Goal: Contribute content: Contribute content

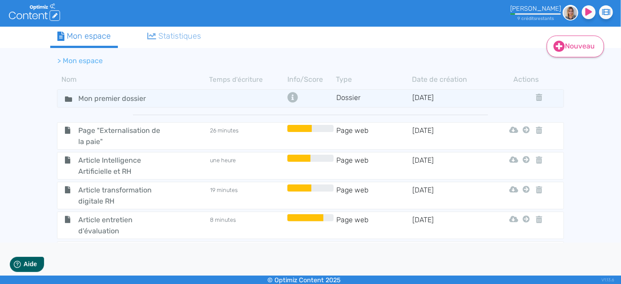
click at [558, 47] on icon at bounding box center [560, 47] width 12 height 12
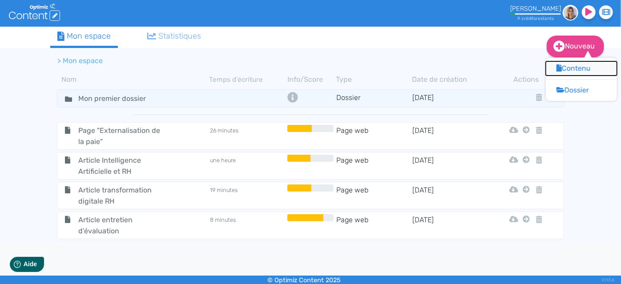
click at [578, 75] on button "Contenu" at bounding box center [581, 68] width 71 height 14
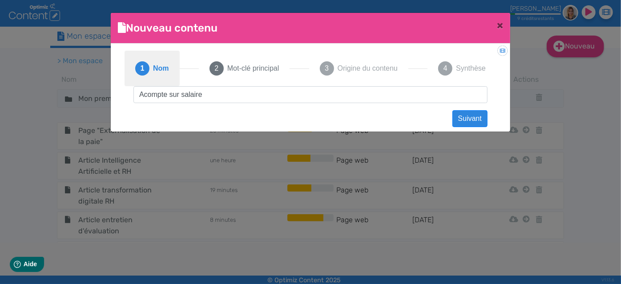
drag, startPoint x: 293, startPoint y: 94, endPoint x: 138, endPoint y: 84, distance: 155.2
click at [138, 84] on div "1 Nom 2 Mot-clé principal 3 Origine du contenu 4 Synthèse Acompte sur salaire S…" at bounding box center [311, 85] width 372 height 69
type input "Acompte sur salaire"
click at [466, 120] on button "Suivant" at bounding box center [470, 118] width 35 height 17
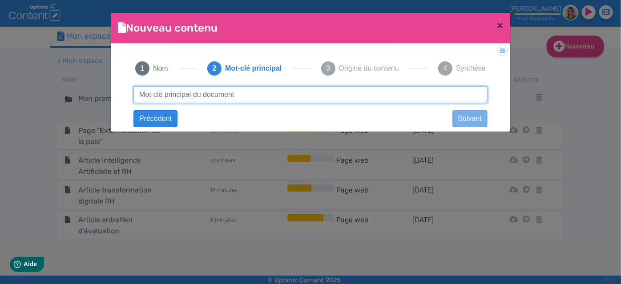
paste input "Acompte sur salaire"
type input "Acompte sur salaire"
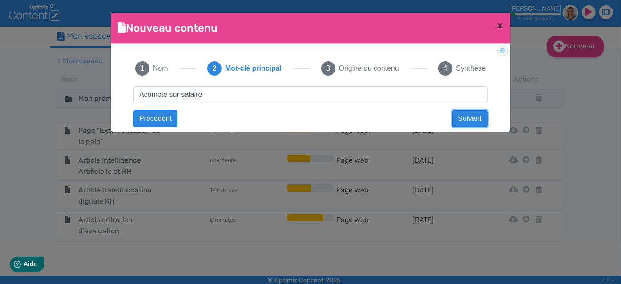
click at [459, 112] on button "Suivant" at bounding box center [470, 118] width 35 height 17
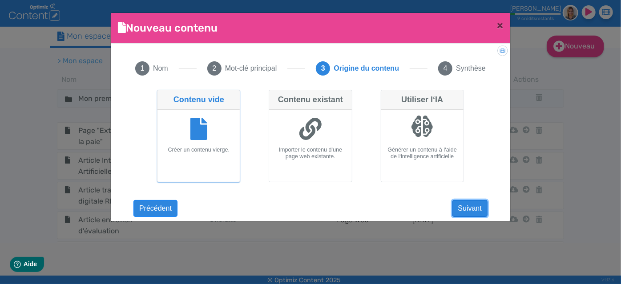
click at [474, 212] on button "Suivant" at bounding box center [470, 208] width 35 height 17
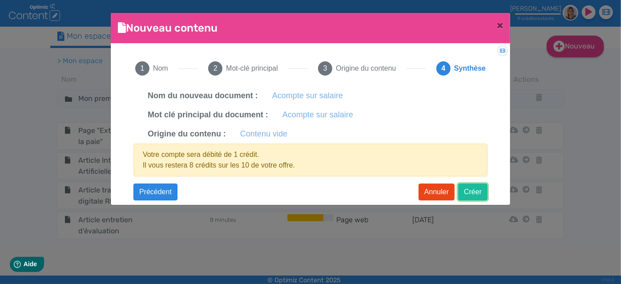
click at [479, 193] on button "Créer" at bounding box center [472, 192] width 29 height 17
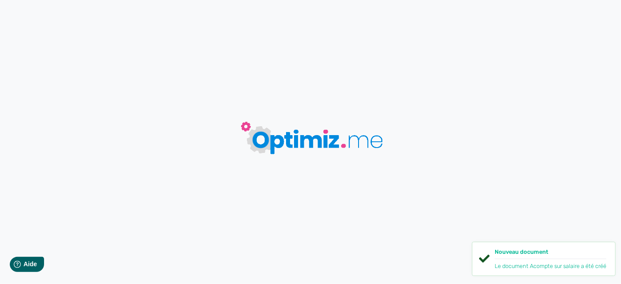
type input "Acompte sur salaire"
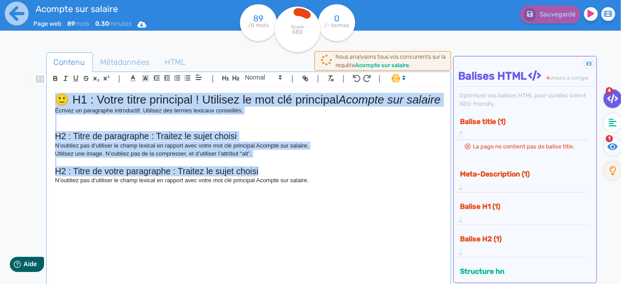
drag, startPoint x: 328, startPoint y: 185, endPoint x: 0, endPoint y: 66, distance: 348.3
click at [0, 66] on div "Acompte sur salaire Page web 89 mots 0.30 minutes Html Pdf Word 89 /0 mots Scor…" at bounding box center [310, 170] width 621 height 341
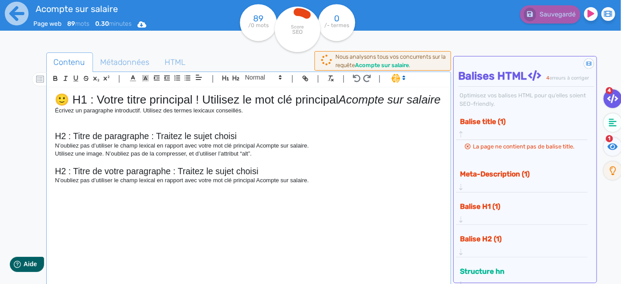
click at [308, 227] on div "🙂 H1 : Votre titre principal ! Utilisez le mot clé principal Acompte sur salair…" at bounding box center [249, 187] width 401 height 199
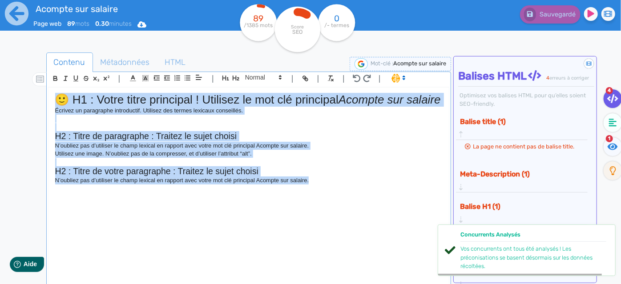
drag, startPoint x: 349, startPoint y: 208, endPoint x: 0, endPoint y: 23, distance: 394.7
click at [0, 23] on div "Acompte sur salaire Page web 89 mots 0.30 minutes Html Pdf Word 89 /1385 mots S…" at bounding box center [310, 170] width 621 height 341
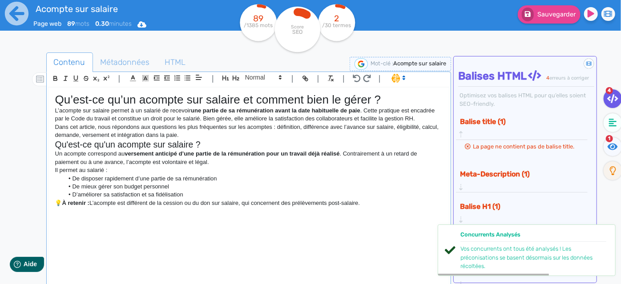
click at [387, 96] on h1 "Qu’est-ce qu’un acompte sur salaire et comment bien le gérer ?" at bounding box center [249, 100] width 388 height 14
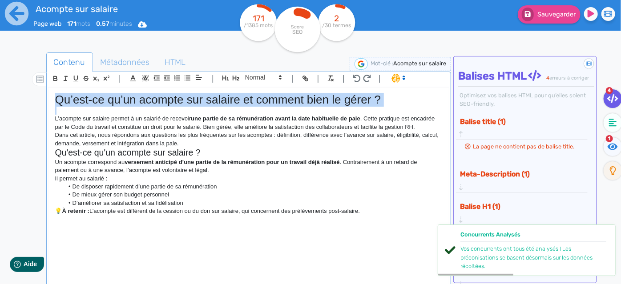
drag, startPoint x: 387, startPoint y: 96, endPoint x: 24, endPoint y: 69, distance: 363.7
click at [26, 69] on div "Contenu Métadonnées HTML | | H3 H4 H5 H6 Normal | | | | Qu’est-ce qu’un acompte…" at bounding box center [324, 195] width 596 height 290
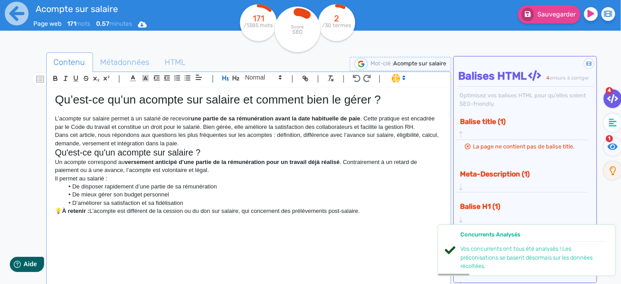
click at [211, 141] on p "Dans cet article, nous répondons aux questions les plus fréquentes sur les acom…" at bounding box center [249, 139] width 388 height 16
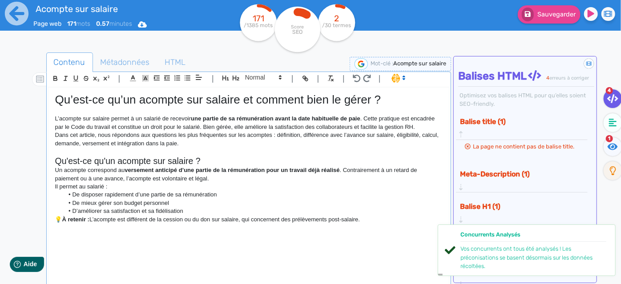
click at [135, 162] on h2 "Qu'est-ce qu'un acompte sur salaire ?" at bounding box center [249, 161] width 388 height 10
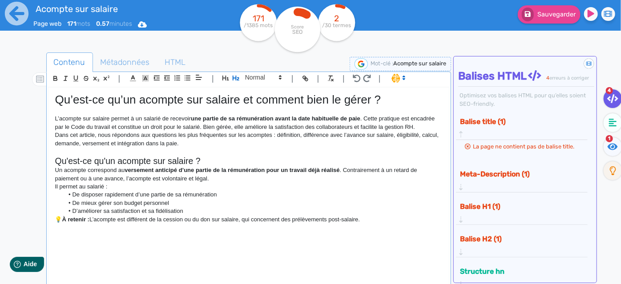
click at [369, 208] on li "D’améliorer sa satisfaction et sa fidélisation" at bounding box center [253, 211] width 379 height 8
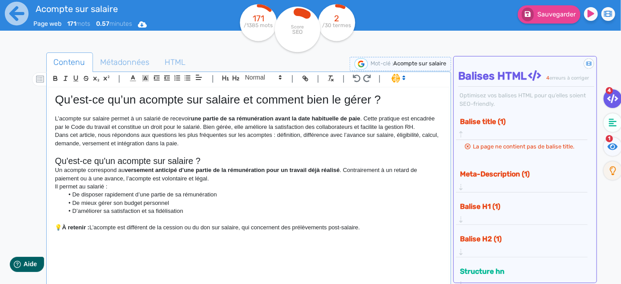
click at [209, 163] on h2 "Qu'est-ce qu'un acompte sur salaire ?" at bounding box center [249, 161] width 388 height 10
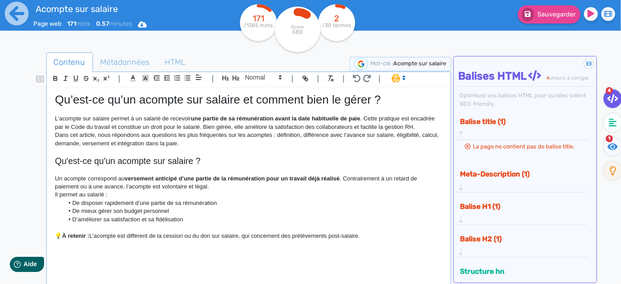
drag, startPoint x: 375, startPoint y: 229, endPoint x: 377, endPoint y: 235, distance: 5.9
click at [376, 231] on p at bounding box center [249, 228] width 388 height 8
click at [377, 235] on p "💡 À retenir : L’acompte est différent de la cession ou du don sur salaire, qui …" at bounding box center [249, 236] width 388 height 8
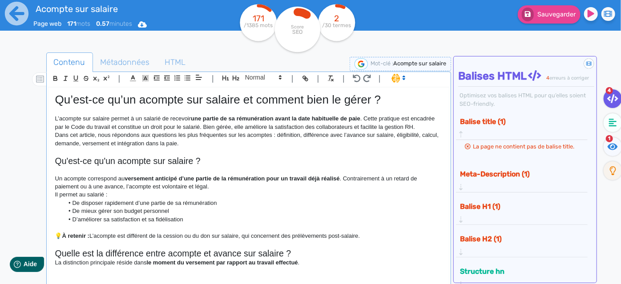
click at [296, 252] on h2 "Quelle est la différence entre acompte et avance sur salaire ?" at bounding box center [249, 254] width 388 height 10
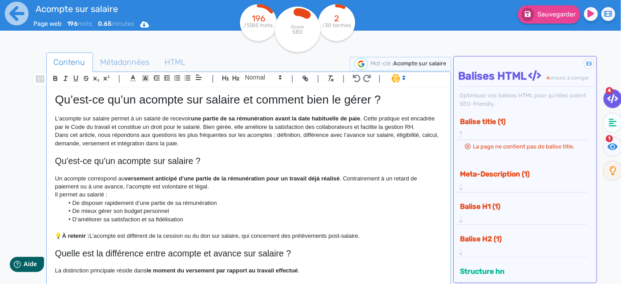
click at [323, 266] on p at bounding box center [249, 263] width 388 height 8
click at [319, 272] on p "La distinction principale réside dans le moment du versement par rapport au tra…" at bounding box center [249, 271] width 388 height 8
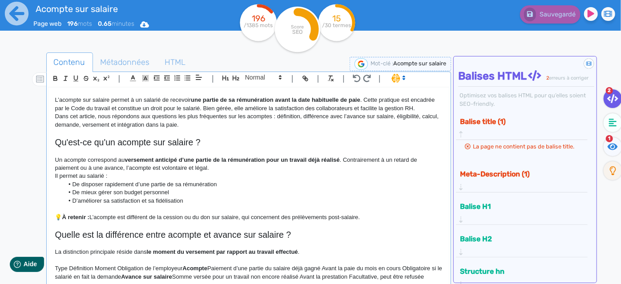
scroll to position [27, 0]
drag, startPoint x: 111, startPoint y: 282, endPoint x: 53, endPoint y: 256, distance: 63.4
click at [53, 256] on div "Qu’est-ce qu’un acompte sur salaire et comment bien le gérer ? L’acompte sur sa…" at bounding box center [249, 187] width 401 height 199
click at [116, 280] on p "Type Définition Moment Obligation de l’employeur Acompte Paiement d’une partie …" at bounding box center [249, 273] width 388 height 16
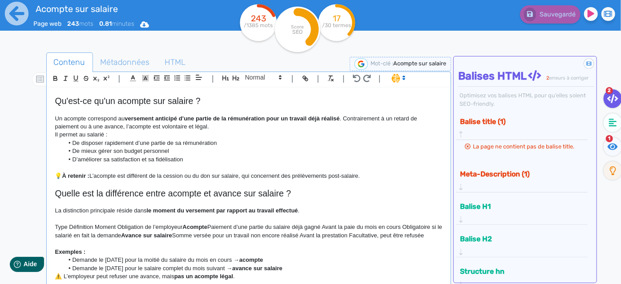
scroll to position [68, 0]
click at [223, 275] on strong "pas un acompte légal" at bounding box center [203, 276] width 59 height 7
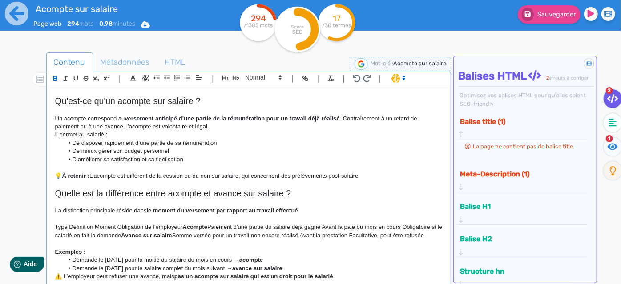
click at [269, 277] on strong "pas un acompte sur salaire qui est un droit pour le salarié" at bounding box center [253, 276] width 159 height 7
click at [315, 265] on li "Demande le [DATE] pour le salaire complet du mois suivant → avance sur salaire" at bounding box center [253, 269] width 379 height 8
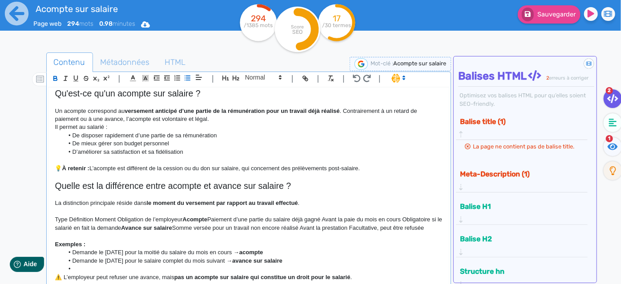
scroll to position [76, 0]
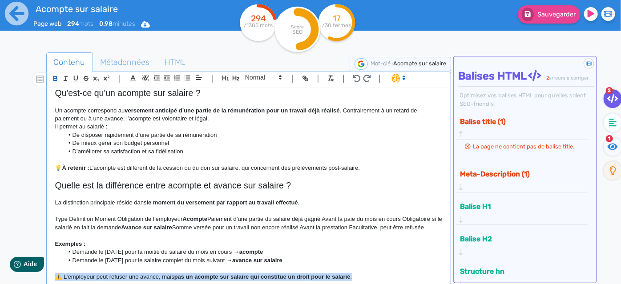
drag, startPoint x: 371, startPoint y: 275, endPoint x: 51, endPoint y: 280, distance: 320.1
click at [51, 280] on div "Qu’est-ce qu’un acompte sur salaire et comment bien le gérer ? L’acompte sur sa…" at bounding box center [249, 187] width 401 height 199
click at [54, 77] on icon "button" at bounding box center [56, 79] width 8 height 8
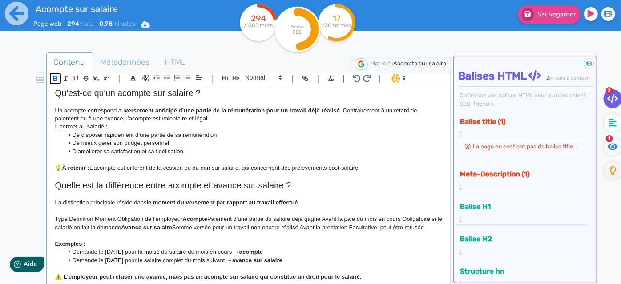
click at [54, 77] on icon "button" at bounding box center [56, 79] width 8 height 8
click at [293, 249] on li "Demande le [DATE] pour la moitié du salaire du mois en cours → acompte" at bounding box center [253, 252] width 379 height 8
click at [59, 215] on p "Type Définition Moment Obligation de l’employeur Acompte Paiement d’une partie …" at bounding box center [249, 223] width 388 height 16
drag, startPoint x: 187, startPoint y: 211, endPoint x: 47, endPoint y: 215, distance: 140.3
click at [48, 215] on div "Qu’est-ce qu’un acompte sur salaire et comment bien le gérer ? L’acompte sur sa…" at bounding box center [249, 194] width 402 height 215
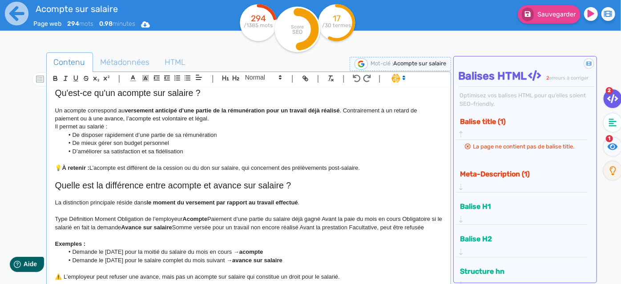
scroll to position [68, 0]
click at [197, 219] on p "Acompte Paiement d’une partie du salaire déjà gagné Avant la paie du mois en co…" at bounding box center [249, 224] width 388 height 16
click at [56, 218] on p "Acompte Paiement d’une partie du salaire déjà gagné Avant la paie du mois en co…" at bounding box center [249, 224] width 388 height 16
click at [80, 219] on p "Acompte Paiement d’une partie du salaire déjà gagné Avant la paie du mois en co…" at bounding box center [249, 224] width 388 height 16
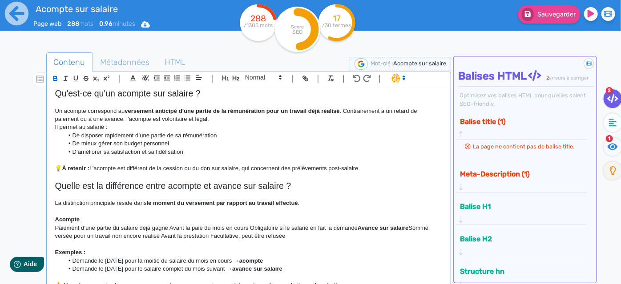
scroll to position [76, 0]
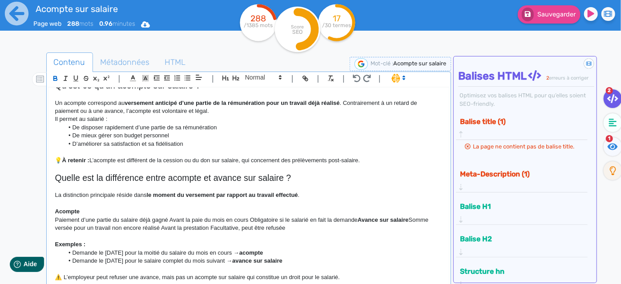
click at [168, 218] on p "﻿ Paiement d’une partie du salaire déjà gagné Avant la paie du mois en cours Ob…" at bounding box center [249, 224] width 388 height 16
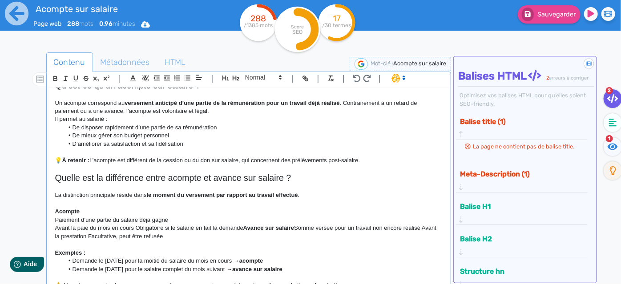
click at [135, 223] on p "Paiement d’une partie du salaire déjà gagné" at bounding box center [249, 220] width 388 height 8
click at [135, 226] on p "Avant la paie du mois en cours Obligatoire si le salarié en fait la demande Ava…" at bounding box center [249, 232] width 388 height 16
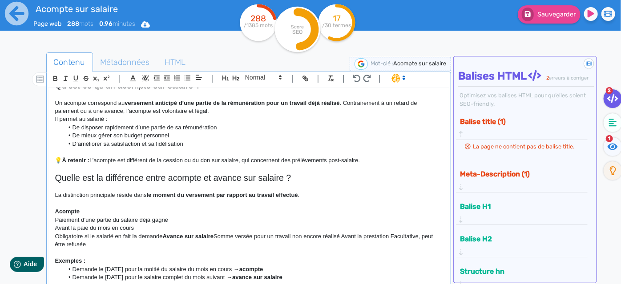
click at [168, 236] on strong "Avance sur salaire" at bounding box center [188, 236] width 51 height 7
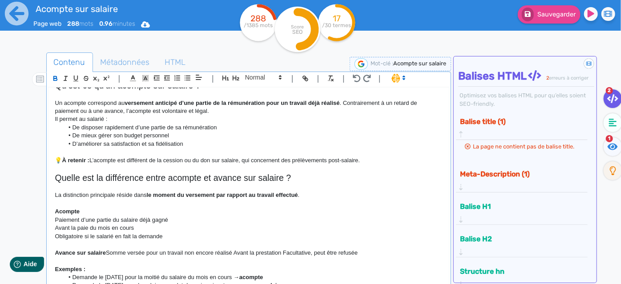
click at [108, 253] on p "﻿ Avance sur salaire Somme versée pour un travail non encore réalisé Avant la p…" at bounding box center [249, 253] width 388 height 8
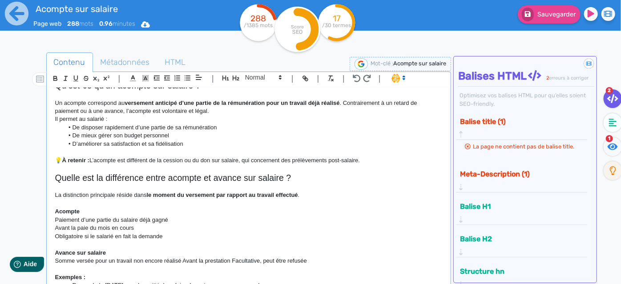
click at [182, 259] on p "Somme versée pour un travail non encore réalisé Avant la prestation Facultative…" at bounding box center [249, 261] width 388 height 8
click at [104, 268] on p "Avant la prestation Facultative, peut être refusée" at bounding box center [249, 270] width 388 height 8
click at [211, 245] on p at bounding box center [249, 245] width 388 height 8
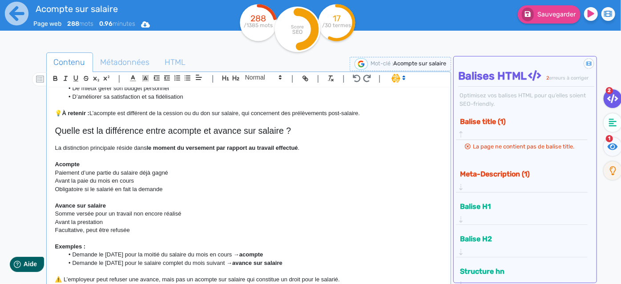
scroll to position [125, 0]
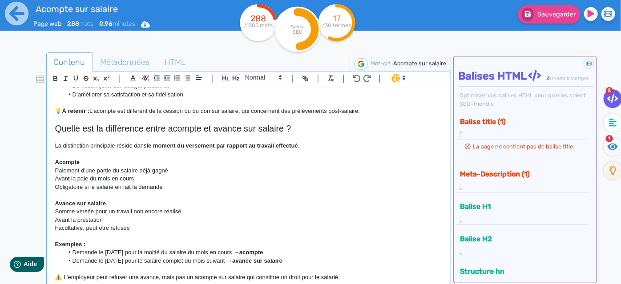
drag, startPoint x: 171, startPoint y: 187, endPoint x: 38, endPoint y: 168, distance: 134.0
click at [38, 168] on div "Contenu Métadonnées HTML | | H3 H4 H5 H6 Normal | | | | Qu’est-ce qu’un acompte…" at bounding box center [324, 195] width 596 height 290
click at [190, 82] on button "button" at bounding box center [187, 78] width 10 height 10
drag, startPoint x: 140, startPoint y: 227, endPoint x: 28, endPoint y: 211, distance: 113.4
click at [28, 211] on div "Contenu Métadonnées HTML | | H3 H4 H5 H6 Normal | | | | Qu’est-ce qu’un acompte…" at bounding box center [324, 195] width 596 height 290
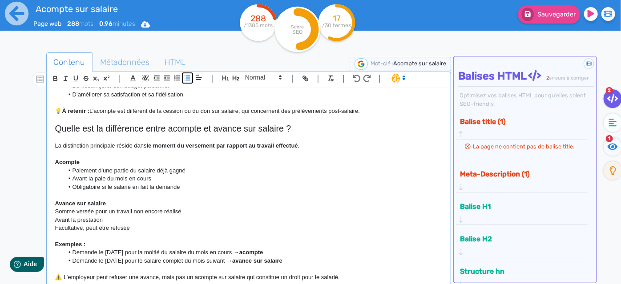
click at [185, 78] on line "button" at bounding box center [185, 78] width 0 height 0
click at [240, 157] on p at bounding box center [249, 154] width 388 height 8
click at [367, 280] on p "⚠️ L’employeur peut refuser une avance, mais pas un acompte sur salaire qui con…" at bounding box center [249, 278] width 388 height 8
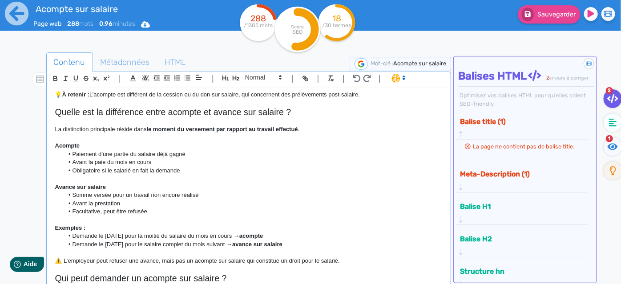
scroll to position [203, 0]
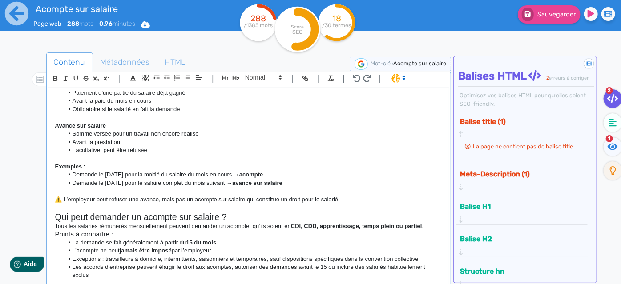
click at [251, 216] on h2 "Qui peut demander un acompte sur salaire ?" at bounding box center [249, 217] width 388 height 10
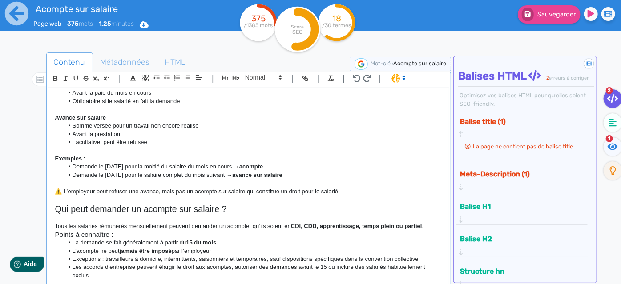
scroll to position [218, 0]
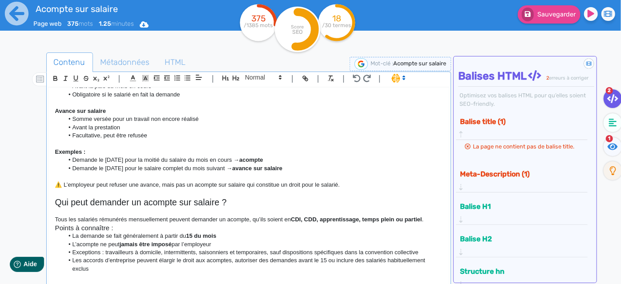
click at [428, 218] on p "Tous les salariés rémunérés mensuellement peuvent demander un acompte, qu’ils s…" at bounding box center [249, 220] width 388 height 8
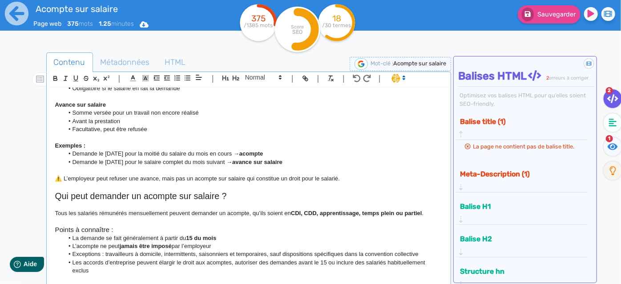
scroll to position [226, 0]
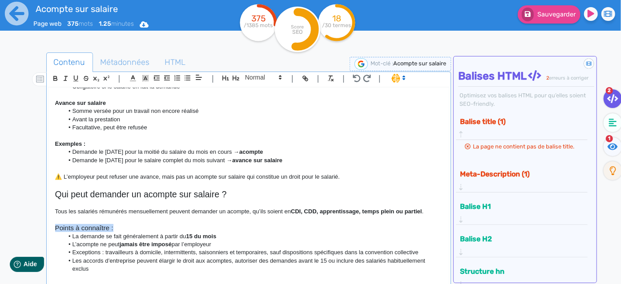
drag, startPoint x: 133, startPoint y: 229, endPoint x: 40, endPoint y: 230, distance: 93.0
click at [40, 230] on div "Contenu Métadonnées HTML | | H3 H4 H5 H6 Normal | | | | Qu’est-ce qu’un acompte…" at bounding box center [324, 195] width 596 height 290
click at [135, 259] on li "Les accords d’entreprise peuvent élargir le droit aux acomptes, autoriser des d…" at bounding box center [253, 265] width 379 height 16
click at [126, 268] on li "Les accords d’entreprise peuvent élargir le droit aux acomptes, autoriser des d…" at bounding box center [253, 265] width 379 height 16
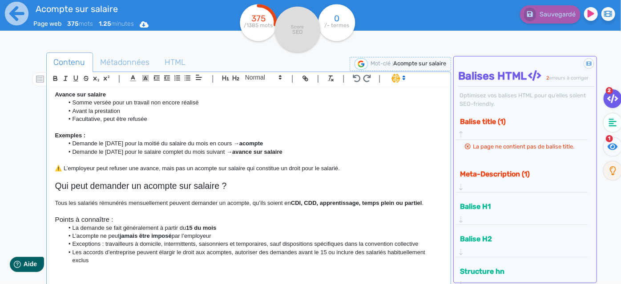
scroll to position [287, 0]
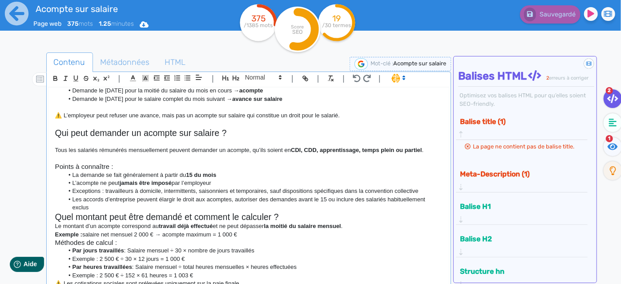
click at [150, 210] on li "Les accords d’entreprise peuvent élargir le droit aux acomptes, autoriser des d…" at bounding box center [253, 204] width 379 height 16
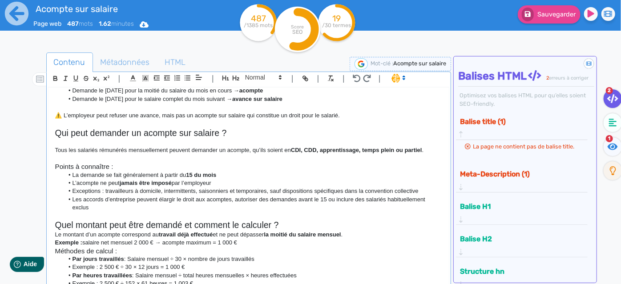
click at [284, 223] on h2 "Quel montant peut être demandé et comment le calculer ?" at bounding box center [249, 225] width 388 height 10
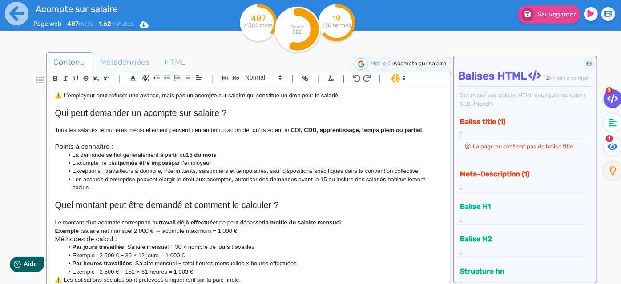
scroll to position [318, 0]
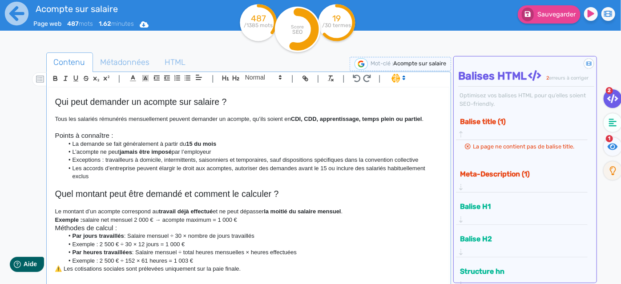
click at [239, 218] on p "Exemple : salaire net mensuel 2 000 € → acompte maximum = 1 000 €" at bounding box center [249, 220] width 388 height 8
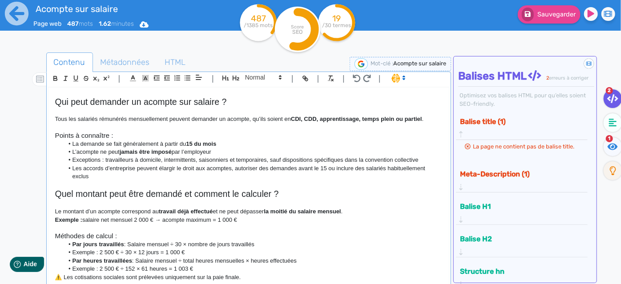
click at [124, 234] on h3 "Méthodes de calcul :" at bounding box center [249, 236] width 388 height 8
click at [72, 254] on li "Exemple : 2 500 € ÷ 30 × 12 jours = 1 000 €" at bounding box center [253, 253] width 379 height 8
click at [73, 243] on strong "Par jours travaillés" at bounding box center [99, 244] width 52 height 7
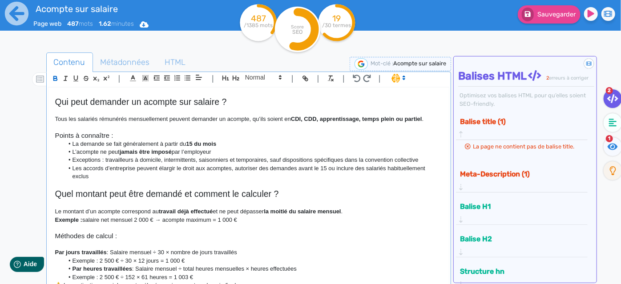
click at [69, 260] on li "Exemple : 2 500 € ÷ 30 × 12 jours = 1 000 €" at bounding box center [253, 261] width 379 height 8
click at [202, 260] on li "Exemple : 2 500 € ÷ 30 × 12 jours = 1 000 €" at bounding box center [253, 261] width 379 height 8
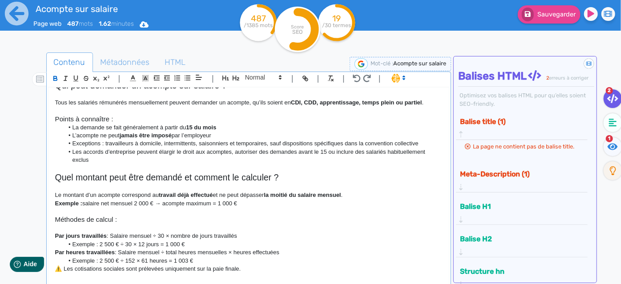
scroll to position [343, 0]
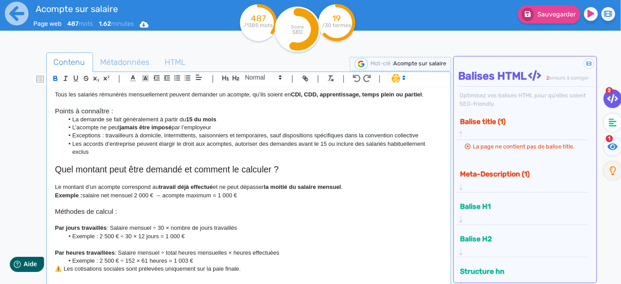
click at [203, 256] on p "﻿ Par heures travaillées : Salaire mensuel ÷ total heures mensuelles × heures e…" at bounding box center [249, 253] width 388 height 8
click at [204, 260] on li "Exemple : 2 500 € ÷ 152 × 61 heures = 1 003 €" at bounding box center [253, 261] width 379 height 8
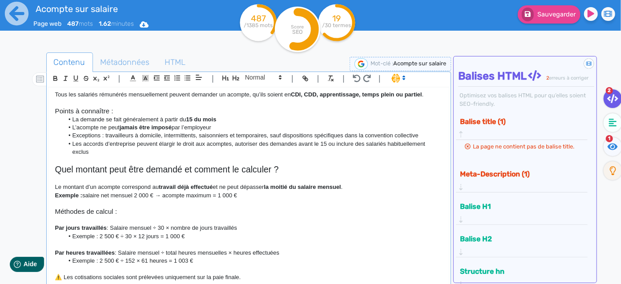
click at [258, 277] on p "⚠️ Les cotisations sociales sont prélevées uniquement sur la paie finale." at bounding box center [249, 278] width 388 height 8
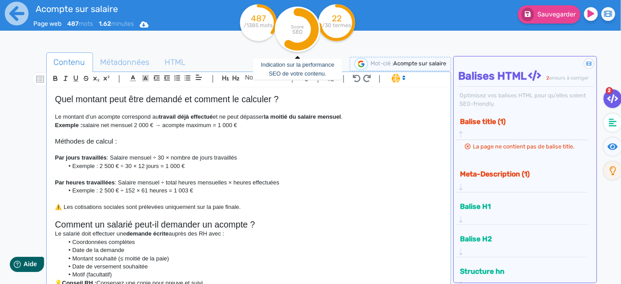
scroll to position [427, 0]
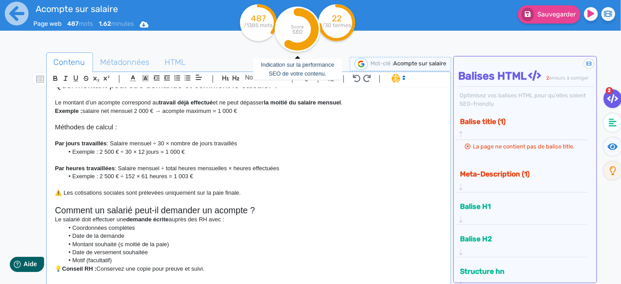
click at [198, 257] on li "Motif (facultatif)" at bounding box center [253, 261] width 379 height 8
drag, startPoint x: 217, startPoint y: 269, endPoint x: 63, endPoint y: 269, distance: 154.5
click at [63, 269] on p "💡 Conseil RH : Conservez une copie pour preuve et suivi." at bounding box center [249, 269] width 388 height 8
click at [63, 269] on strong "Conseil RH :" at bounding box center [79, 269] width 34 height 7
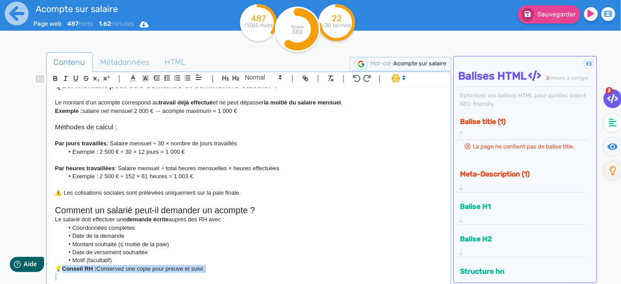
drag, startPoint x: 63, startPoint y: 269, endPoint x: 228, endPoint y: 266, distance: 165.2
click at [228, 266] on p "💡 Conseil RH : Conservez une copie pour preuve et suivi." at bounding box center [249, 269] width 388 height 8
drag, startPoint x: 99, startPoint y: 268, endPoint x: 62, endPoint y: 268, distance: 36.5
click at [62, 268] on p "💡 Conseil RH : Conservez une copie pour preuve et suivi." at bounding box center [249, 269] width 388 height 8
click at [136, 268] on p "💡 Il est important de c onservez une copie pour preuve et suivi." at bounding box center [249, 269] width 388 height 8
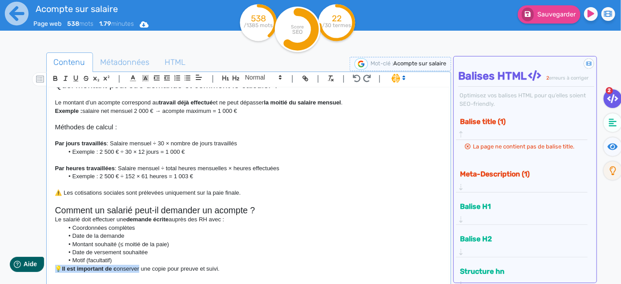
drag, startPoint x: 139, startPoint y: 268, endPoint x: 54, endPoint y: 269, distance: 84.6
click at [55, 269] on p "💡 Il est important de c onserver une copie pour preuve et suivi." at bounding box center [249, 269] width 388 height 8
click at [52, 78] on icon "button" at bounding box center [56, 79] width 8 height 8
click at [53, 78] on icon "button" at bounding box center [55, 79] width 4 height 2
click at [282, 208] on h2 "Comment un salarié peut-il demander un acompte ?" at bounding box center [249, 211] width 388 height 10
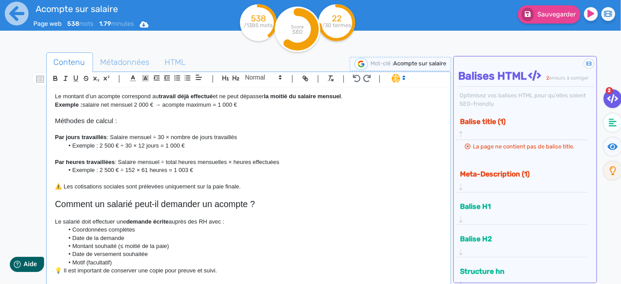
scroll to position [435, 0]
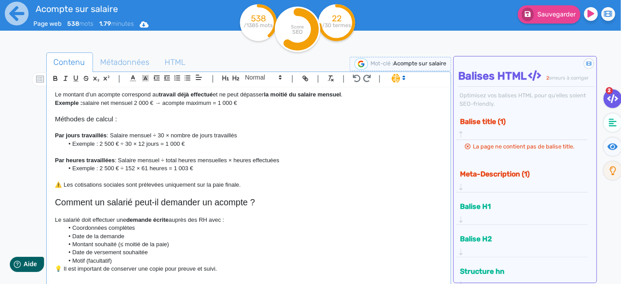
click at [239, 267] on p "💡 Il est important de conserver une copie pour preuve et suivi." at bounding box center [249, 269] width 388 height 8
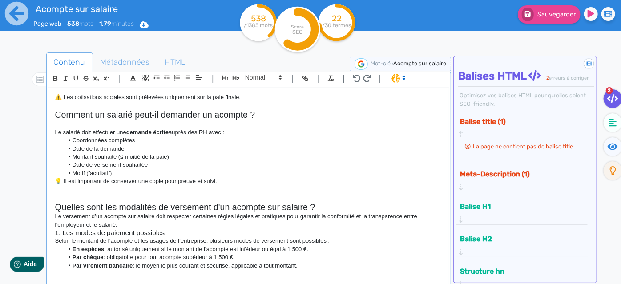
scroll to position [528, 0]
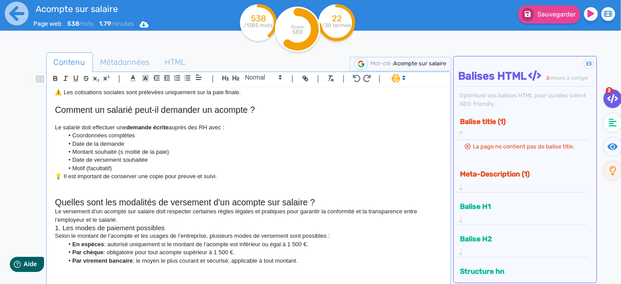
click at [346, 198] on h2 "Quelles sont les modalités de versement d'un acompte sur salaire ?" at bounding box center [249, 203] width 388 height 10
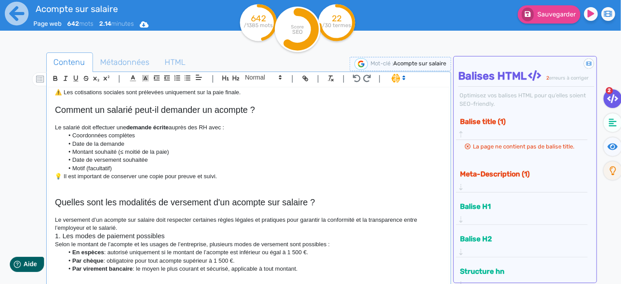
click at [118, 228] on p "Le versement d’un acompte sur salaire doit respecter certaines règles légales e…" at bounding box center [249, 224] width 388 height 16
drag, startPoint x: 206, startPoint y: 237, endPoint x: 50, endPoint y: 241, distance: 155.4
click at [50, 241] on div "Qu’est-ce qu’un acompte sur salaire et comment bien le gérer ? L’acompte sur sa…" at bounding box center [249, 187] width 401 height 199
drag, startPoint x: 180, startPoint y: 238, endPoint x: 55, endPoint y: 239, distance: 124.6
click at [55, 239] on h3 "1. Les modes de paiement possibles" at bounding box center [249, 236] width 388 height 8
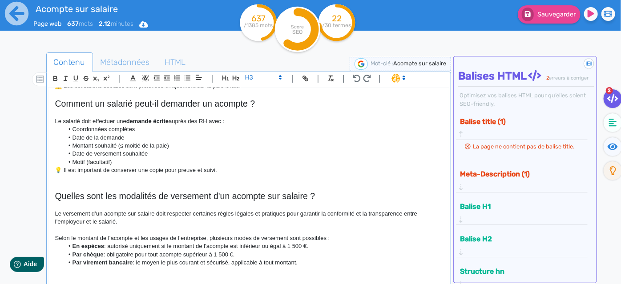
scroll to position [536, 0]
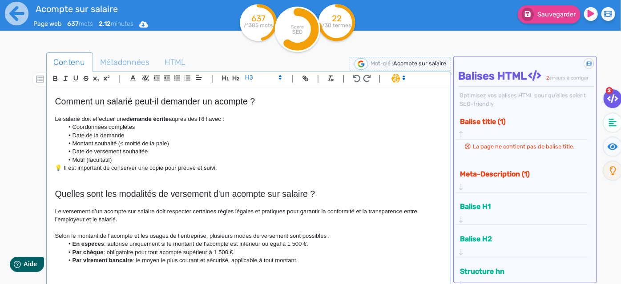
click at [330, 259] on li "Par virement bancaire : le moyen le plus courant et sécurisé, applicable à tout…" at bounding box center [253, 261] width 379 height 8
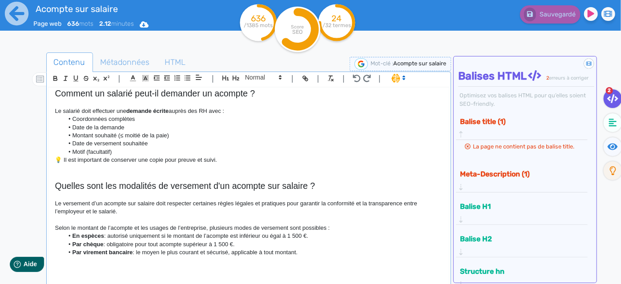
scroll to position [544, 0]
click at [126, 208] on p "Le versement d’un acompte sur salaire doit respecter certaines règles légales e…" at bounding box center [249, 208] width 388 height 16
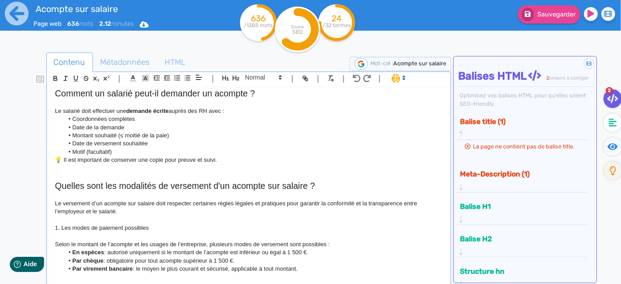
click at [338, 266] on li "Par virement bancaire : le moyen le plus courant et sécurisé, applicable à tout…" at bounding box center [253, 269] width 379 height 8
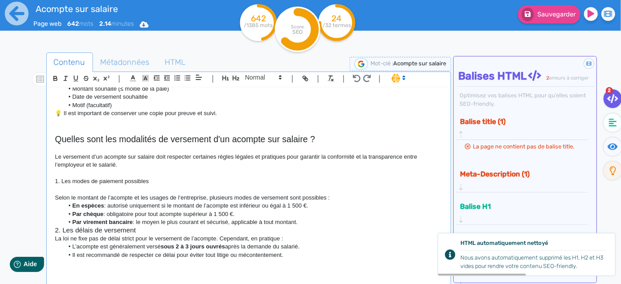
scroll to position [602, 0]
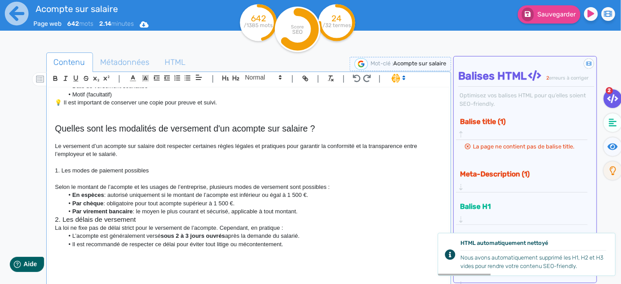
click at [306, 208] on li "Par virement bancaire : le moyen le plus courant et sécurisé, applicable à tout…" at bounding box center [253, 212] width 379 height 8
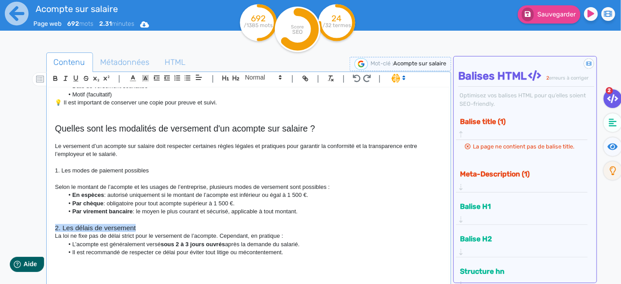
drag, startPoint x: 141, startPoint y: 225, endPoint x: 48, endPoint y: 231, distance: 93.2
click at [49, 231] on div "Qu’est-ce qu’un acompte sur salaire et comment bien le gérer ? L’acompte sur sa…" at bounding box center [249, 187] width 401 height 199
click at [143, 231] on h3 "2. Les délais de versement" at bounding box center [249, 228] width 388 height 8
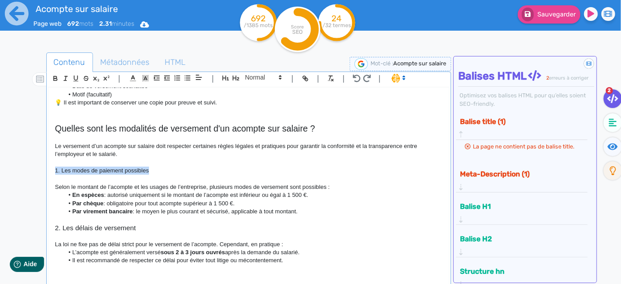
drag, startPoint x: 155, startPoint y: 170, endPoint x: 32, endPoint y: 170, distance: 123.7
click at [32, 170] on div "Contenu Métadonnées HTML | | H3 H4 H5 H6 Normal | | | | Qu’est-ce qu’un acompte…" at bounding box center [324, 195] width 596 height 290
click at [256, 78] on span at bounding box center [263, 77] width 44 height 11
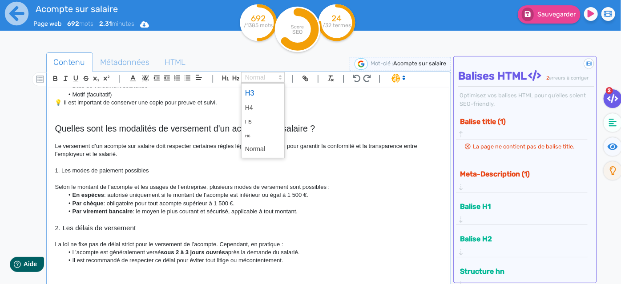
click at [254, 87] on span at bounding box center [263, 93] width 36 height 16
click at [283, 188] on p "Selon le montant de l’acompte et les usages de l’entreprise, plusieurs modes de…" at bounding box center [249, 187] width 388 height 8
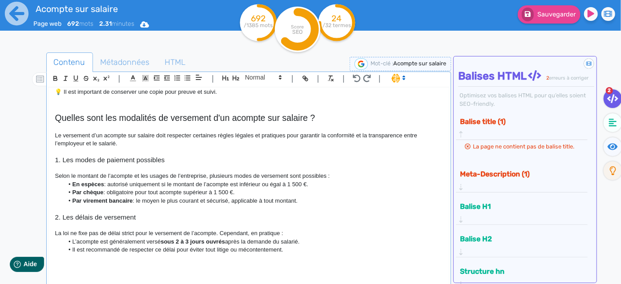
scroll to position [618, 0]
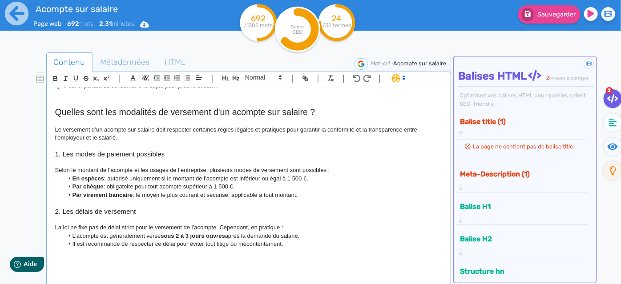
click at [324, 247] on li "Il est recommandé de respecter ce délai pour éviter tout litige ou mécontenteme…" at bounding box center [253, 244] width 379 height 8
click at [101, 267] on p at bounding box center [249, 269] width 388 height 8
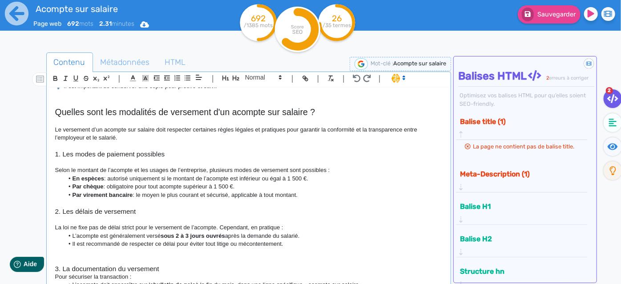
scroll to position [685, 0]
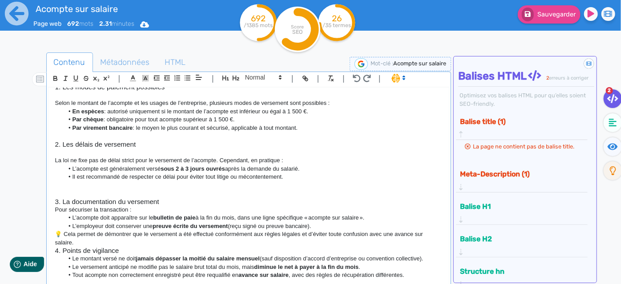
click at [173, 199] on h3 "3. La documentation du versement" at bounding box center [249, 202] width 388 height 8
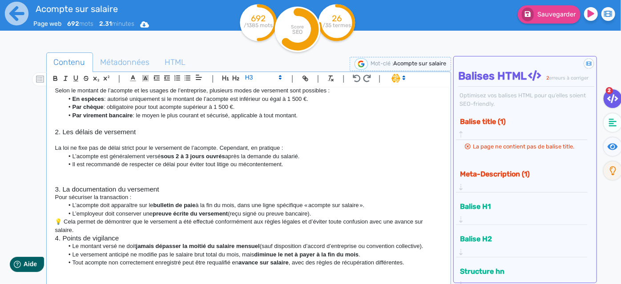
scroll to position [700, 0]
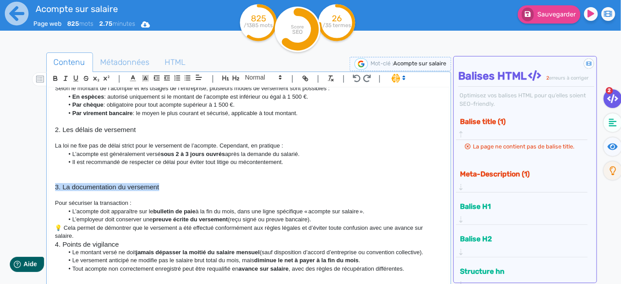
drag, startPoint x: 168, startPoint y: 186, endPoint x: 50, endPoint y: 190, distance: 117.6
click at [50, 190] on div "Qu’est-ce qu’un acompte sur salaire et comment bien le gérer ? L’acompte sur sa…" at bounding box center [249, 187] width 401 height 199
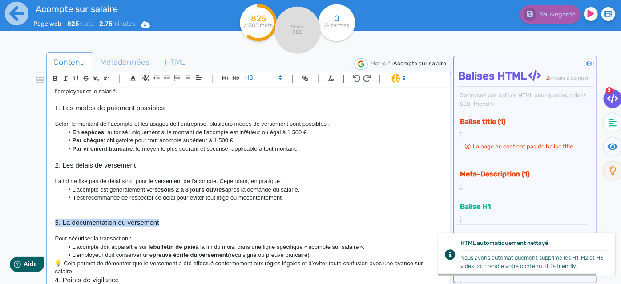
scroll to position [709, 0]
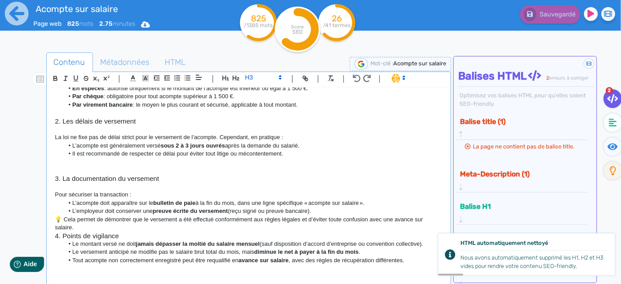
click at [336, 212] on li "L’employeur doit conserver une preuve écrite du versement (reçu signé ou preuve…" at bounding box center [253, 211] width 379 height 8
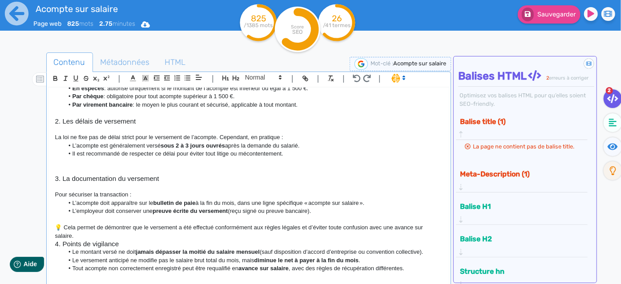
click at [77, 237] on p "💡 Cela permet de démontrer que le versement a été effectué conformément aux règ…" at bounding box center [249, 232] width 388 height 16
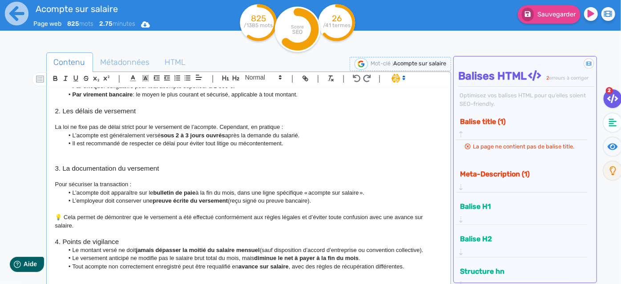
scroll to position [725, 0]
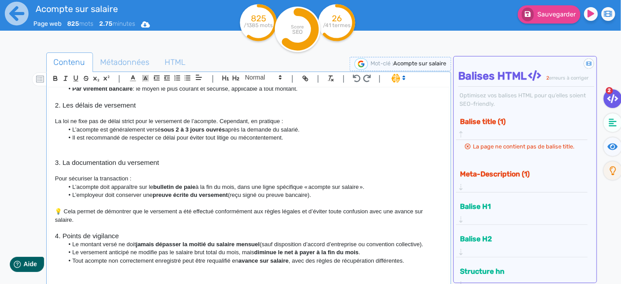
click at [135, 234] on h3 "4. Points de vigilance" at bounding box center [249, 236] width 388 height 8
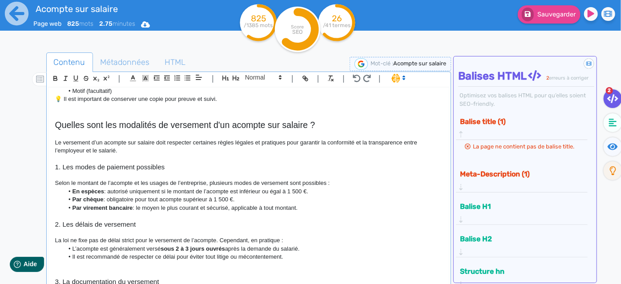
scroll to position [603, 0]
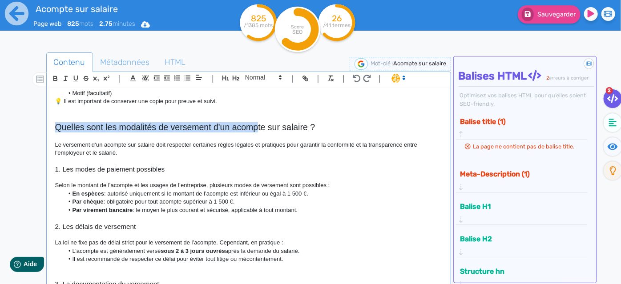
drag, startPoint x: 57, startPoint y: 128, endPoint x: 259, endPoint y: 131, distance: 201.2
click at [259, 131] on h2 "Quelles sont les modalités de versement d'un acompte sur salaire ?" at bounding box center [249, 127] width 388 height 10
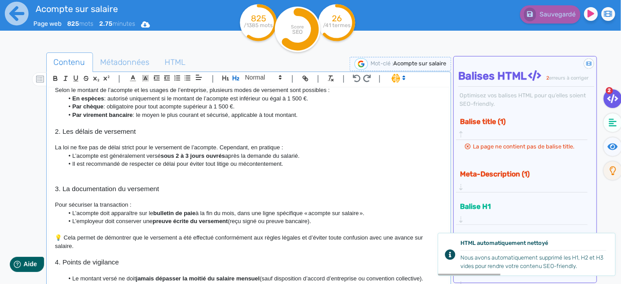
scroll to position [733, 0]
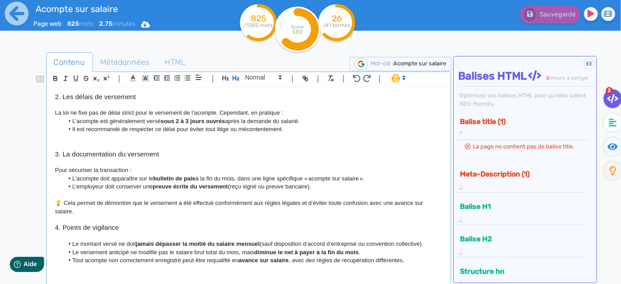
click at [182, 154] on h3 "3. La documentation du versement" at bounding box center [249, 154] width 388 height 8
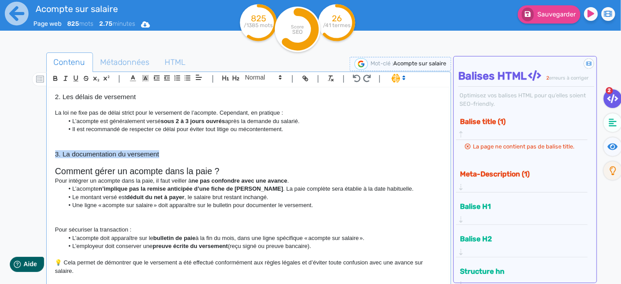
drag, startPoint x: 182, startPoint y: 156, endPoint x: 43, endPoint y: 154, distance: 138.9
click at [43, 154] on div "Contenu Métadonnées HTML | | H3 H4 H5 H6 Normal | | | | Qu’est-ce qu’un acompte…" at bounding box center [324, 195] width 596 height 290
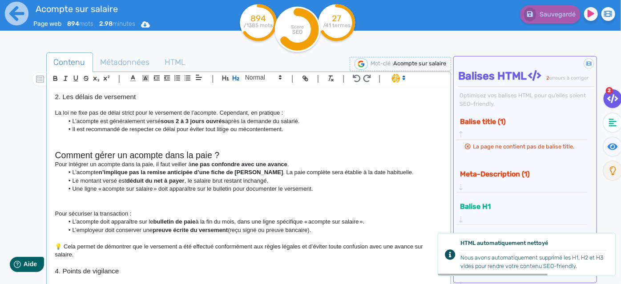
click at [236, 155] on h2 "Comment gérer un acompte dans la paie ?" at bounding box center [249, 155] width 388 height 10
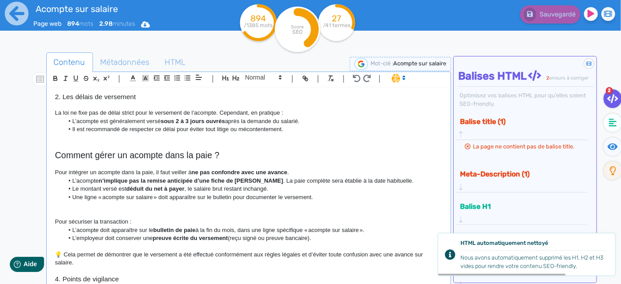
click at [92, 211] on p at bounding box center [249, 214] width 388 height 8
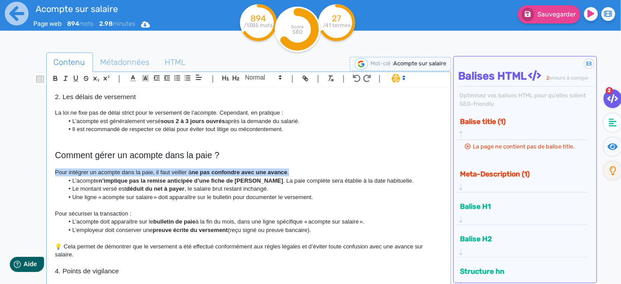
drag, startPoint x: 306, startPoint y: 172, endPoint x: 48, endPoint y: 171, distance: 258.2
click at [49, 171] on div "Qu’est-ce qu’un acompte sur salaire et comment bien le gérer ? L’acompte sur sa…" at bounding box center [249, 187] width 401 height 199
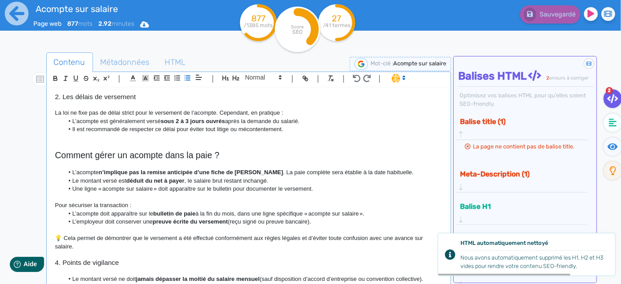
scroll to position [768, 0]
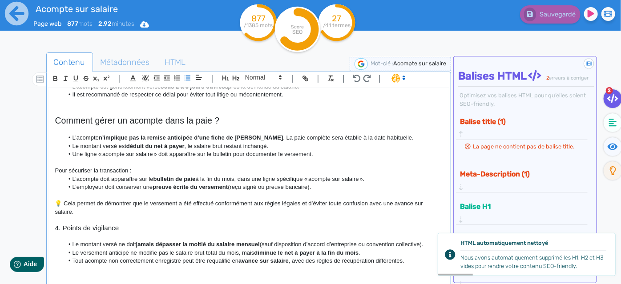
click at [59, 229] on h3 "4. Points de vigilance" at bounding box center [249, 228] width 388 height 8
click at [64, 231] on h3 "4. Points de vigilance" at bounding box center [249, 228] width 388 height 8
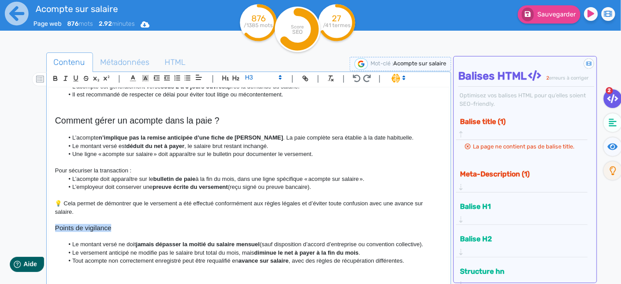
drag, startPoint x: 126, startPoint y: 226, endPoint x: 43, endPoint y: 232, distance: 83.5
click at [43, 232] on div "Contenu Métadonnées HTML | | H3 H4 H5 H6 Normal | | | | Qu’est-ce qu’un acompte…" at bounding box center [324, 195] width 596 height 290
click at [81, 233] on p at bounding box center [249, 237] width 388 height 8
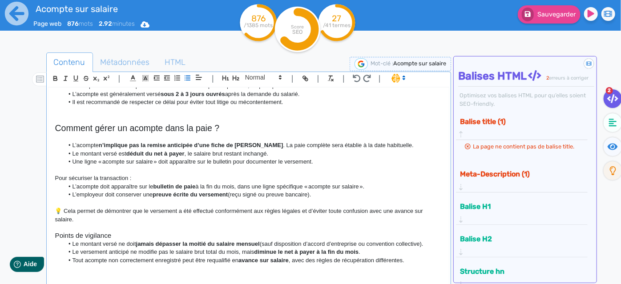
scroll to position [760, 0]
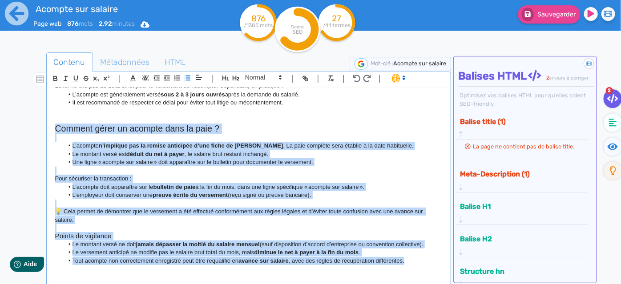
drag, startPoint x: 409, startPoint y: 262, endPoint x: 51, endPoint y: 133, distance: 381.3
click at [51, 133] on div "Qu’est-ce qu’un acompte sur salaire et comment bien le gérer ? L’acompte sur sa…" at bounding box center [249, 187] width 401 height 199
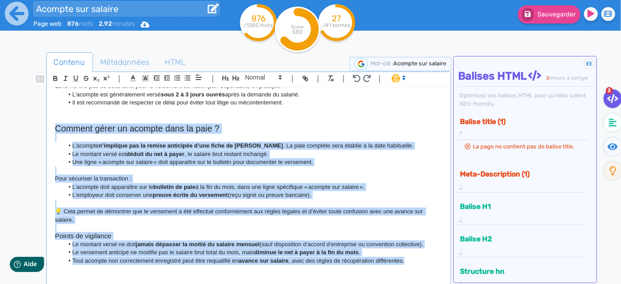
copy div "Loremip dolor si ametcon adip el sedd ? E’tempori u’laboreet dol ma aliqua enim…"
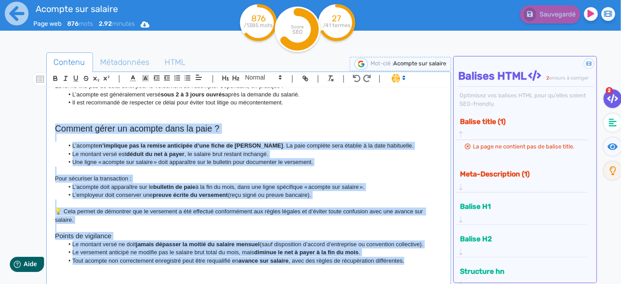
click at [420, 260] on li "Tout acompte non correctement enregistré peut être requalifié en avance sur sal…" at bounding box center [253, 261] width 379 height 8
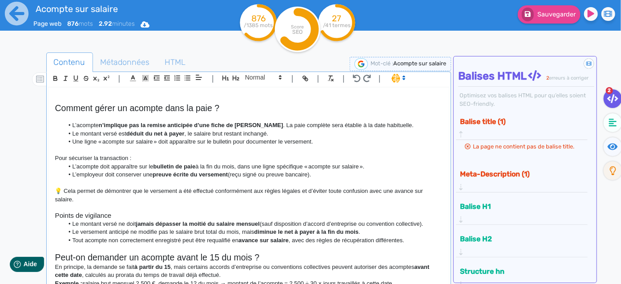
scroll to position [803, 0]
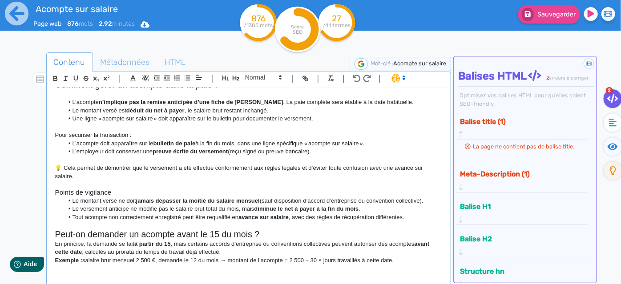
click at [268, 231] on h2 "Peut-on demander un acompte avant le 15 du mois ?" at bounding box center [249, 235] width 388 height 10
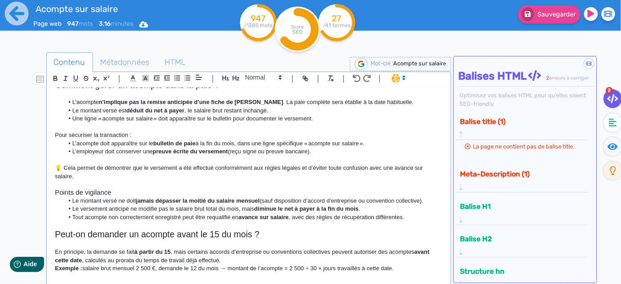
drag, startPoint x: 394, startPoint y: 270, endPoint x: 49, endPoint y: 231, distance: 347.1
click at [49, 231] on div "Qu’est-ce qu’un acompte sur salaire et comment bien le gérer ? L’acompte sur sa…" at bounding box center [249, 187] width 401 height 199
copy div "Peut-on demander un acompte avant le 15 du mois ? En principe, la demande se fa…"
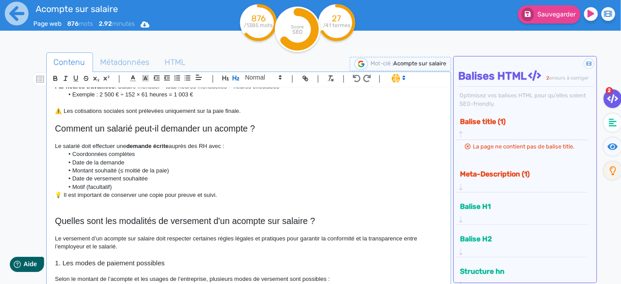
scroll to position [495, 0]
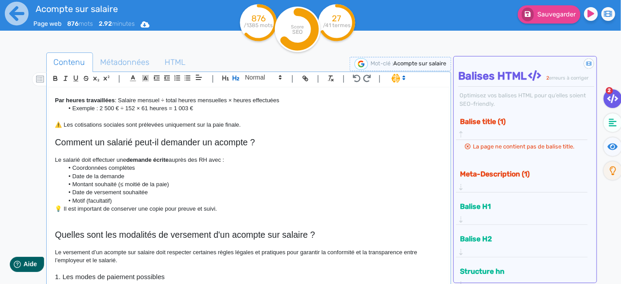
click at [251, 215] on p at bounding box center [249, 218] width 388 height 8
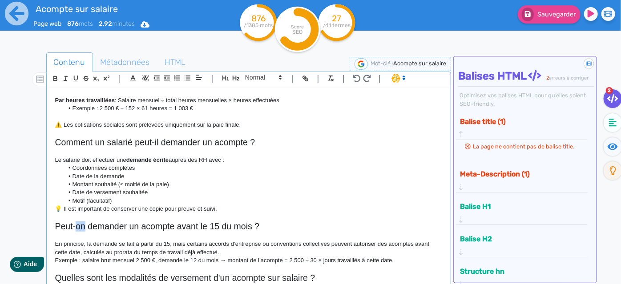
drag, startPoint x: 85, startPoint y: 225, endPoint x: 77, endPoint y: 227, distance: 7.9
click at [77, 227] on h2 "Peut-on demander un acompte avant le 15 du mois ?" at bounding box center [249, 227] width 388 height 10
click at [407, 261] on p "Exemple : salaire brut mensuel 2 500 €, demande le 12 du mois → montant de l’ac…" at bounding box center [249, 261] width 388 height 8
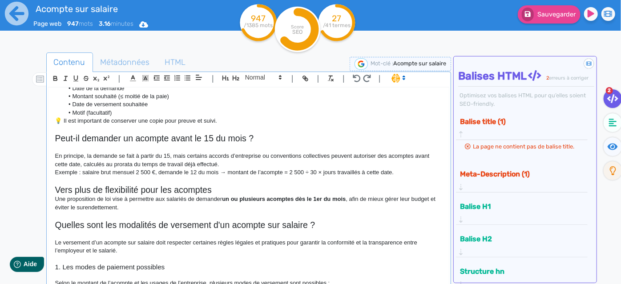
scroll to position [588, 0]
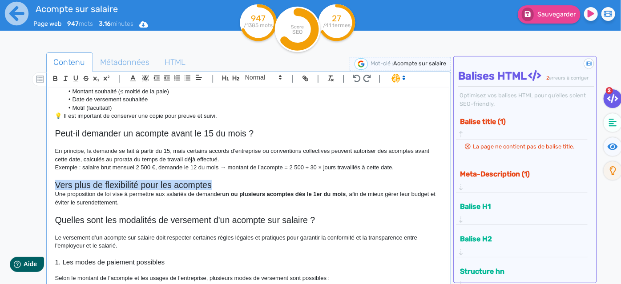
drag, startPoint x: 222, startPoint y: 186, endPoint x: 43, endPoint y: 188, distance: 178.9
click at [43, 188] on div "Contenu Métadonnées HTML | | H3 H4 H5 H6 Normal | | | | Qu’est-ce qu’un acompte…" at bounding box center [324, 195] width 596 height 290
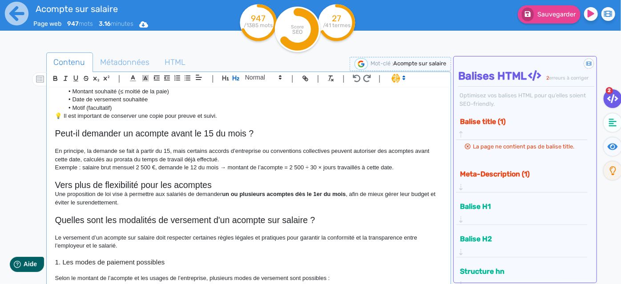
click at [251, 71] on ul "Contenu Métadonnées HTML" at bounding box center [248, 63] width 405 height 20
click at [259, 84] on div "| | H3 H4 H5 H6 Normal | | | |" at bounding box center [249, 79] width 402 height 15
click at [259, 79] on span at bounding box center [263, 77] width 44 height 11
click at [262, 91] on span at bounding box center [263, 93] width 36 height 16
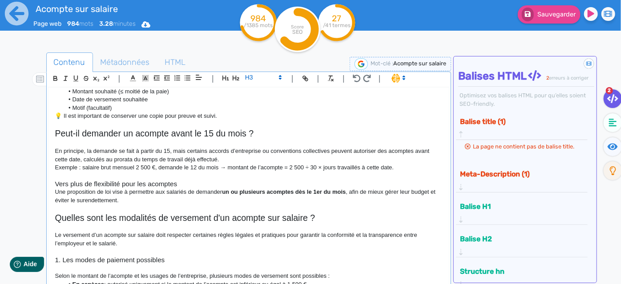
click at [211, 187] on h3 "Vers plus de flexibilité pour les acomptes" at bounding box center [249, 184] width 388 height 8
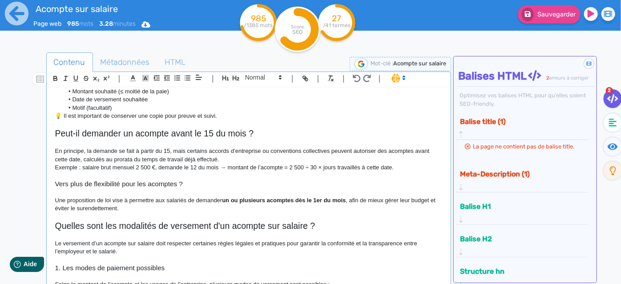
click at [161, 207] on p "Une proposition de loi vise à permettre aux salariés de demander un ou plusieur…" at bounding box center [249, 205] width 388 height 16
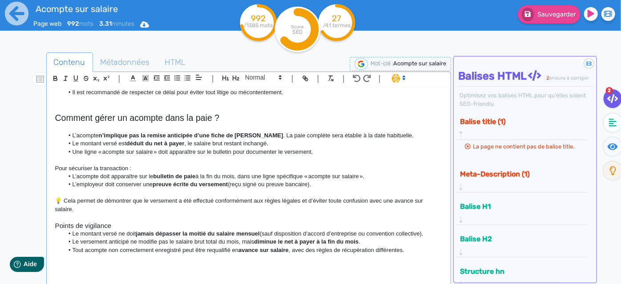
scroll to position [863, 0]
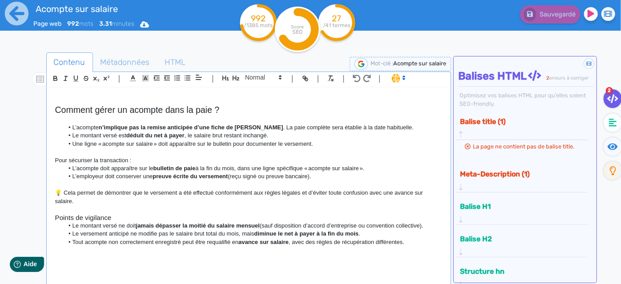
click at [114, 256] on h2 at bounding box center [249, 260] width 388 height 10
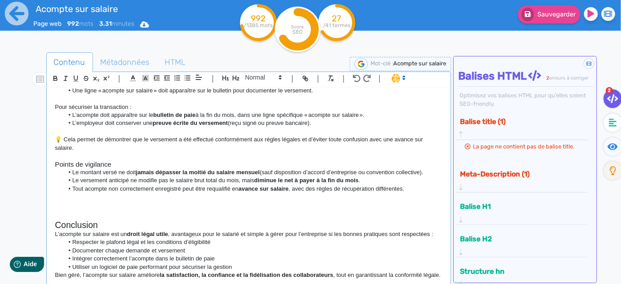
click at [130, 222] on h2 "Conclusion" at bounding box center [249, 225] width 388 height 10
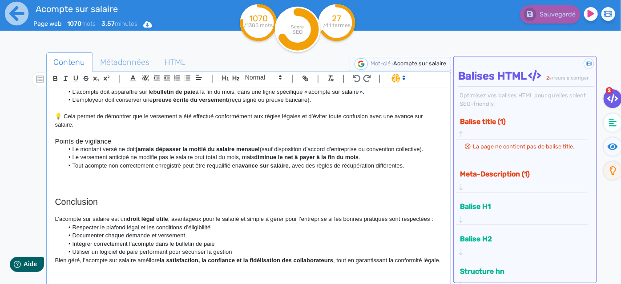
scroll to position [866, 0]
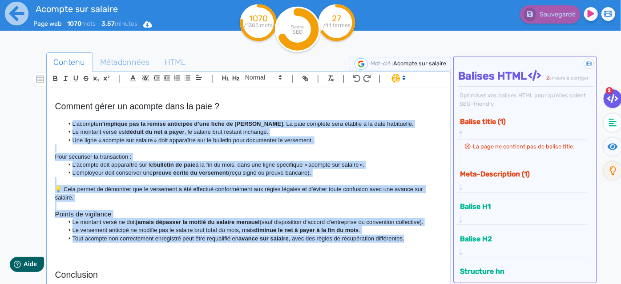
drag, startPoint x: 409, startPoint y: 238, endPoint x: 46, endPoint y: 122, distance: 380.8
click at [46, 122] on div "| | H3 H4 H5 H6 Normal | | | | Qu’est-ce qu’un acompte sur salaire et comment b…" at bounding box center [248, 181] width 405 height 219
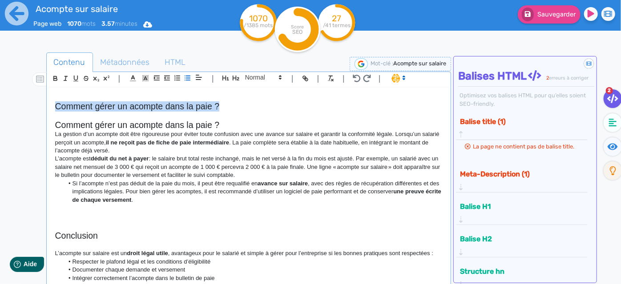
drag, startPoint x: 228, startPoint y: 107, endPoint x: 32, endPoint y: 103, distance: 195.9
click at [32, 103] on div "Contenu Métadonnées HTML | | H3 H4 H5 H6 Normal | | | | Qu’est-ce qu’un acompte…" at bounding box center [324, 195] width 596 height 290
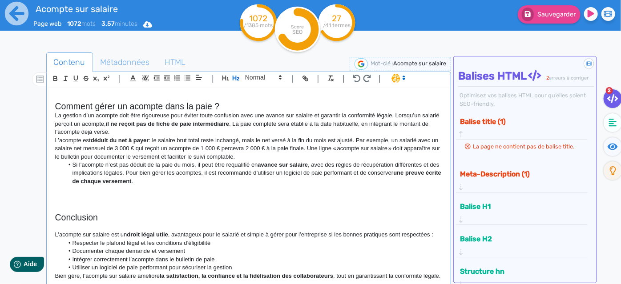
click at [229, 112] on p "La gestion d’un acompte doit être rigoureuse pour éviter toute confusion avec u…" at bounding box center [249, 124] width 388 height 24
click at [231, 101] on h2 "Comment gérer un acompte dans la paie ?" at bounding box center [249, 106] width 388 height 10
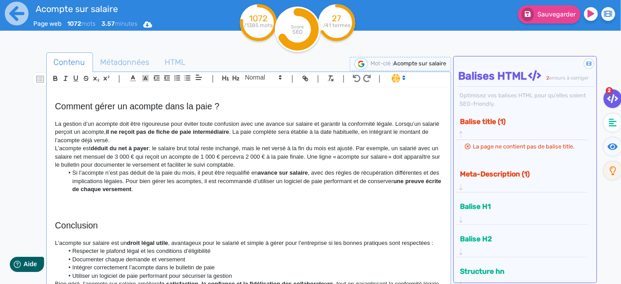
click at [252, 131] on p "La gestion d’un acompte doit être rigoureuse pour éviter toute confusion avec u…" at bounding box center [249, 132] width 388 height 24
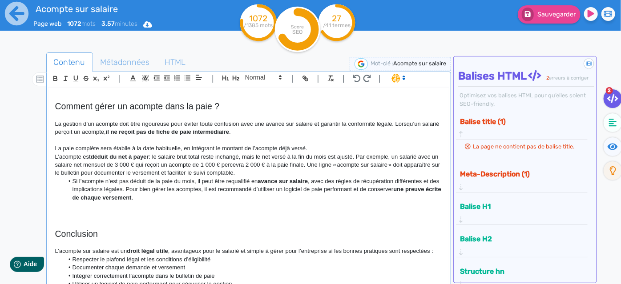
click at [320, 145] on p "La paie complète sera établie à la date habituelle, en intégrant le montant de …" at bounding box center [249, 149] width 388 height 8
click at [331, 172] on p "L’acompte est déduit du net à payer : le salaire brut total reste inchangé, mai…" at bounding box center [249, 165] width 388 height 24
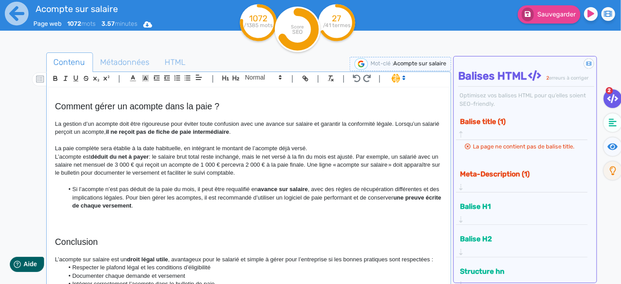
click at [73, 189] on li "Si l’acompte n’est pas déduit de la paie du mois, il peut être requalifié en av…" at bounding box center [253, 198] width 379 height 24
click at [135, 193] on p "Attention ! Si l’acompte n’est pas déduit de la paie du mois, il peut être requ…" at bounding box center [249, 198] width 388 height 24
click at [147, 204] on p "Attention ! Si l’acompte n’est pas déduit de la paie du mois, il peut être requ…" at bounding box center [249, 198] width 388 height 24
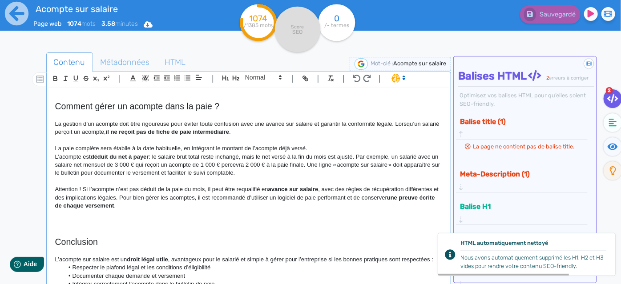
click at [358, 157] on p "L’acompte est déduit du net à payer : le salaire brut total reste inchangé, mai…" at bounding box center [249, 165] width 388 height 24
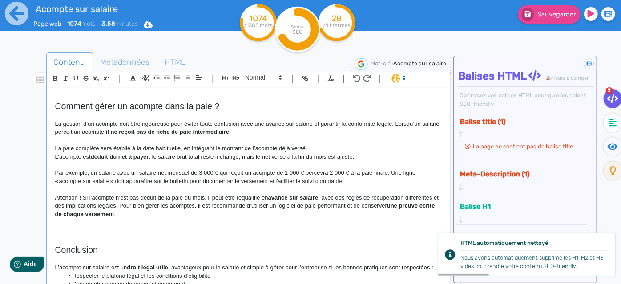
click at [349, 149] on p "La paie complète sera établie à la date habituelle, en intégrant le montant de …" at bounding box center [249, 149] width 388 height 8
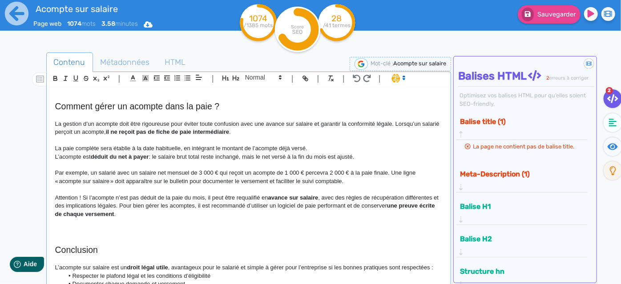
click at [199, 198] on p "Attention ! Si l’acompte n’est pas déduit de la paie du mois, il peut être requ…" at bounding box center [249, 206] width 388 height 24
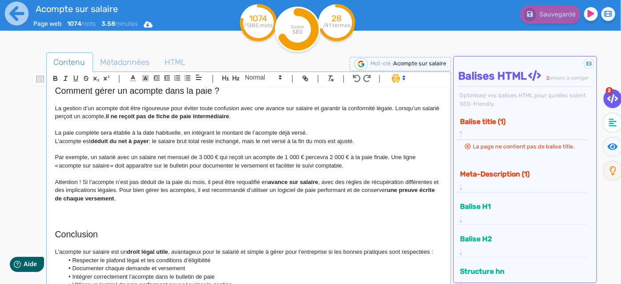
scroll to position [841, 0]
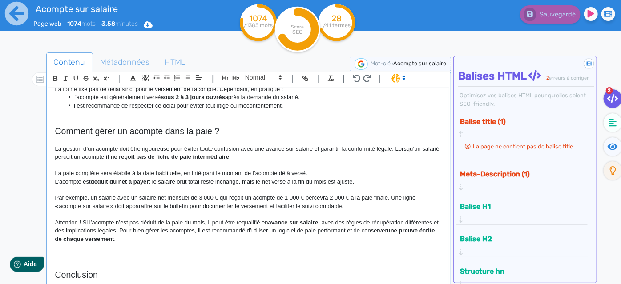
click at [270, 156] on p "La gestion d’un acompte doit être rigoureuse pour éviter toute confusion avec u…" at bounding box center [249, 153] width 388 height 16
click at [367, 204] on p "Par exemple, un salarié avec un salaire net mensuel de 3 000 € qui reçoit un ac…" at bounding box center [249, 202] width 388 height 16
click at [282, 158] on p "La gestion d’un acompte doit être rigoureuse pour éviter toute confusion avec u…" at bounding box center [249, 153] width 388 height 16
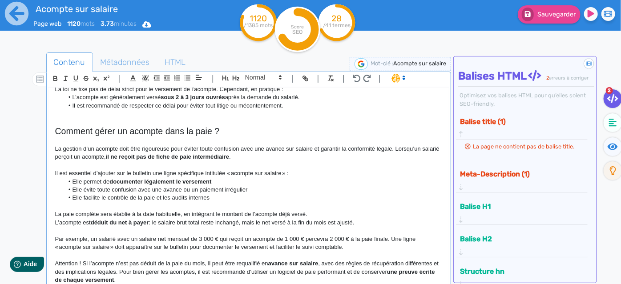
click at [211, 203] on p at bounding box center [249, 207] width 388 height 8
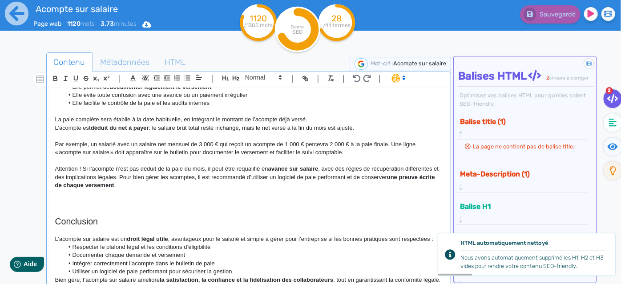
scroll to position [922, 0]
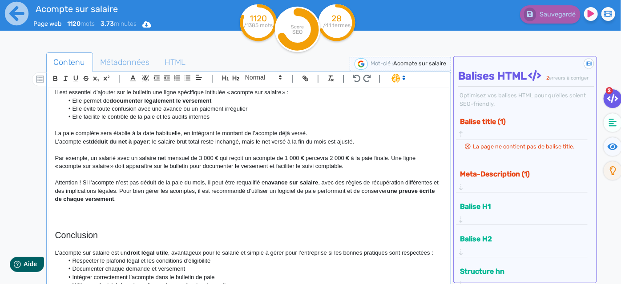
click at [81, 214] on h2 at bounding box center [249, 217] width 388 height 10
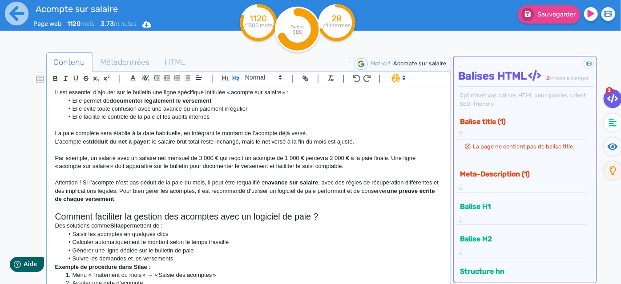
scroll to position [941, 0]
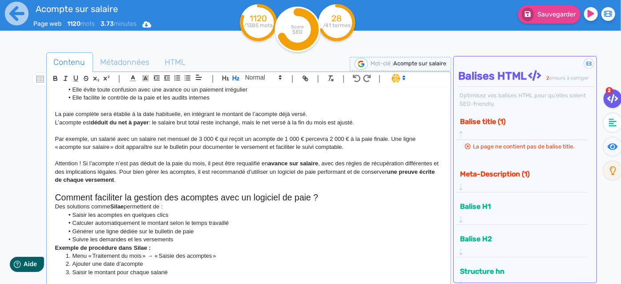
click at [334, 198] on h2 "Comment faciliter la gestion des acomptes avec un logiciel de paie ?" at bounding box center [249, 198] width 388 height 10
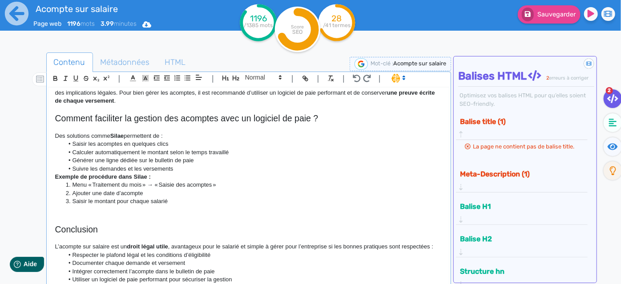
scroll to position [1022, 0]
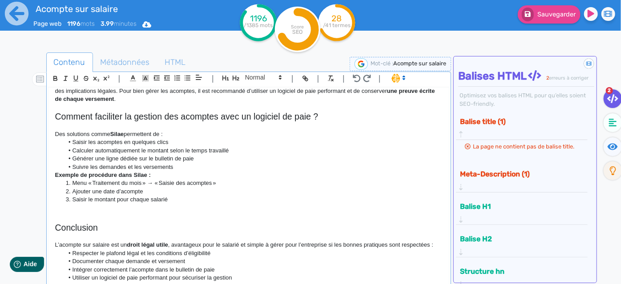
click at [190, 167] on li "Suivre les demandes et les versements" at bounding box center [253, 167] width 379 height 8
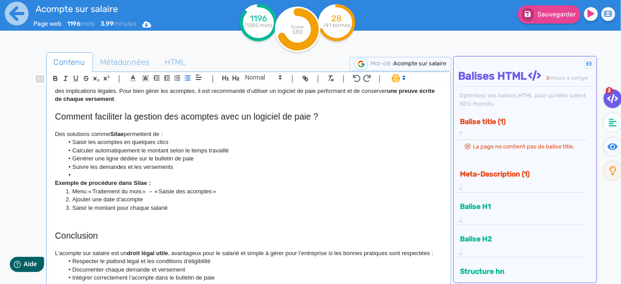
click at [111, 131] on strong "Silae" at bounding box center [116, 134] width 13 height 7
click at [77, 173] on li at bounding box center [253, 175] width 379 height 8
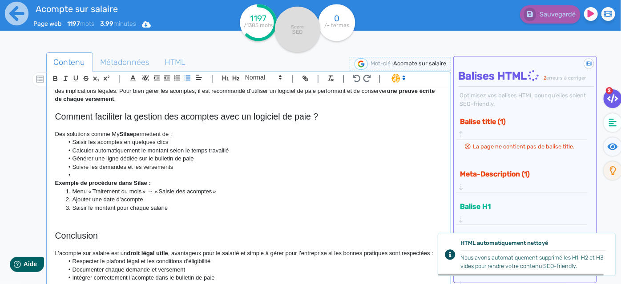
drag, startPoint x: 182, startPoint y: 132, endPoint x: 172, endPoint y: 131, distance: 9.4
click at [172, 131] on p "Des solutions comme My Silae permettent de :" at bounding box center [249, 134] width 388 height 8
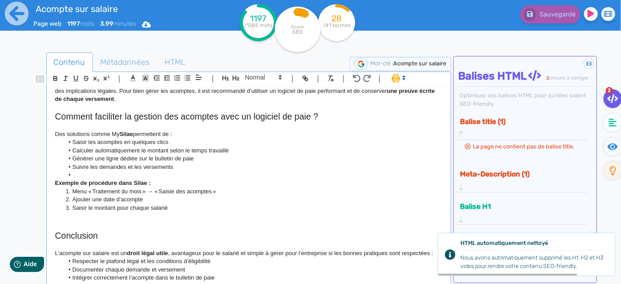
click at [173, 130] on p "Des solutions comme My Silae permettent de :" at bounding box center [249, 134] width 388 height 8
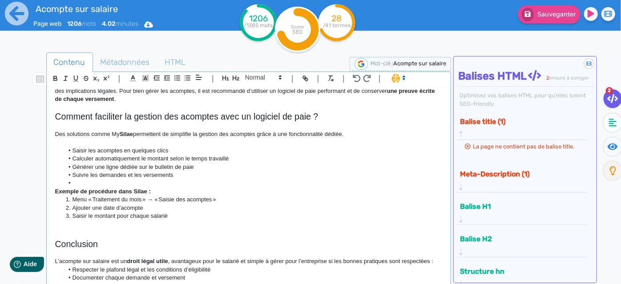
click at [81, 182] on li at bounding box center [253, 183] width 379 height 8
click at [88, 148] on li "Saisieles acomptes en quelques clics" at bounding box center [253, 151] width 379 height 8
drag, startPoint x: 93, startPoint y: 159, endPoint x: 89, endPoint y: 158, distance: 4.5
click at [89, 158] on li "Calculer automatiquement le montant selon le temps travaillé" at bounding box center [253, 159] width 379 height 8
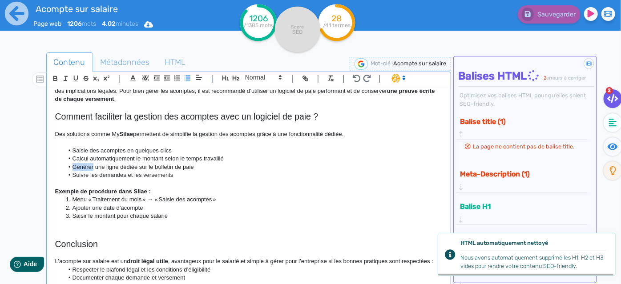
drag, startPoint x: 94, startPoint y: 166, endPoint x: 72, endPoint y: 170, distance: 22.4
click at [72, 170] on li "Générer une ligne dédiée sur le bulletin de paie" at bounding box center [253, 167] width 379 height 8
click at [82, 183] on p at bounding box center [249, 183] width 388 height 8
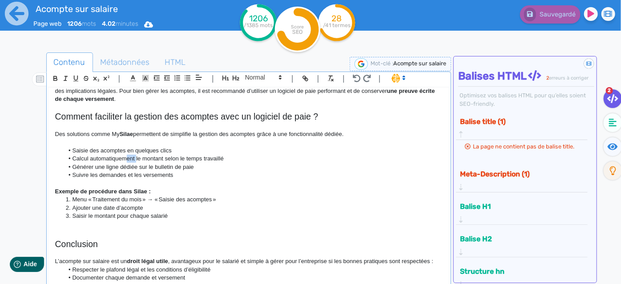
drag, startPoint x: 135, startPoint y: 155, endPoint x: 125, endPoint y: 155, distance: 10.7
click at [125, 155] on li "Calcul automatiquement le montant selon le temps travaillé" at bounding box center [253, 159] width 379 height 8
click at [83, 167] on li "Générer une ligne dédiée sur le bulletin de paie" at bounding box center [253, 167] width 379 height 8
click at [76, 178] on li "Suivre les demandes et les versements" at bounding box center [253, 175] width 379 height 8
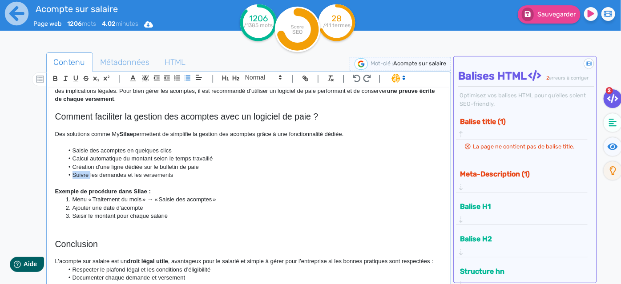
click at [76, 178] on li "Suivre les demandes et les versements" at bounding box center [253, 175] width 379 height 8
drag, startPoint x: 55, startPoint y: 192, endPoint x: 162, endPoint y: 191, distance: 106.4
click at [162, 191] on p "Exemple de procédure dans Silae :" at bounding box center [249, 192] width 388 height 8
click at [170, 208] on li "Ajouter une date d’acompte" at bounding box center [253, 208] width 379 height 8
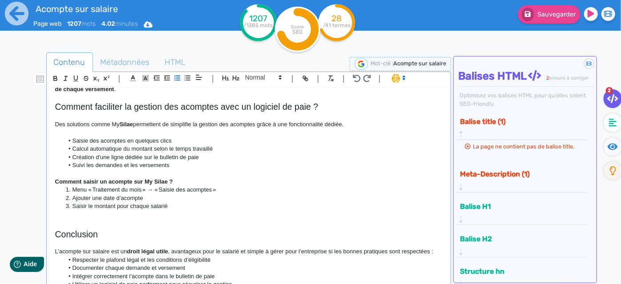
scroll to position [1073, 0]
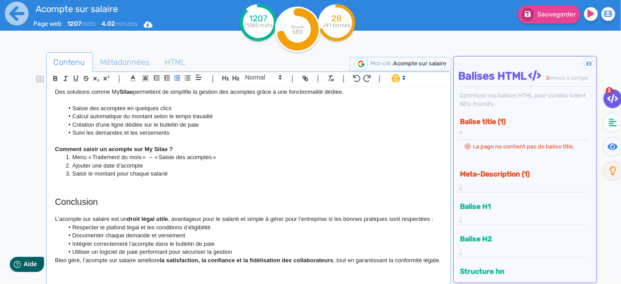
click at [271, 248] on li "Utiliser un logiciel de paie performant pour sécuriser la gestion" at bounding box center [253, 252] width 379 height 8
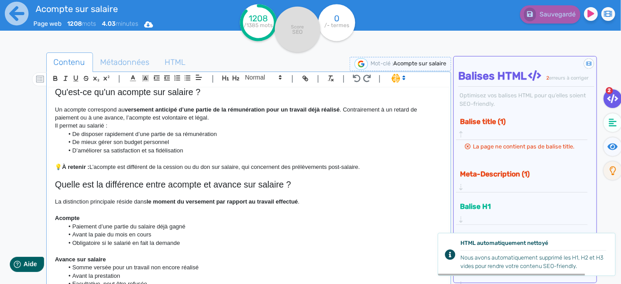
scroll to position [0, 0]
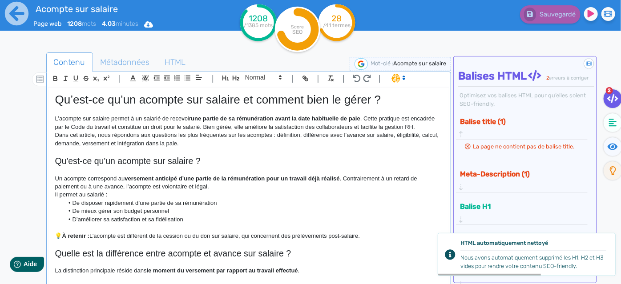
click at [181, 150] on p at bounding box center [249, 152] width 388 height 8
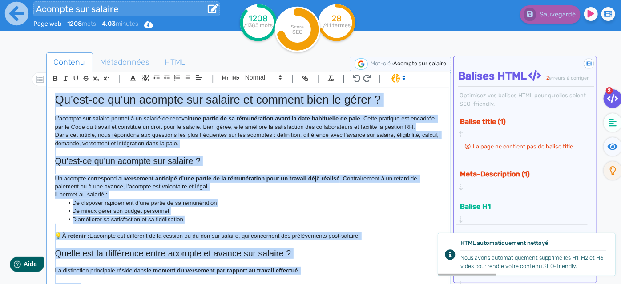
copy div "Lo’ips-do si’am consect adi elitsed do eiusmod temp in utlab ? E’dolorem ali en…"
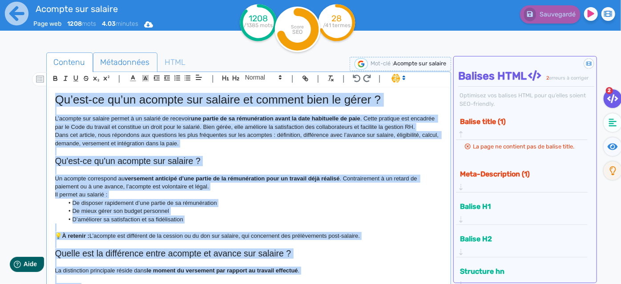
click at [125, 61] on span "Métadonnées" at bounding box center [125, 62] width 64 height 24
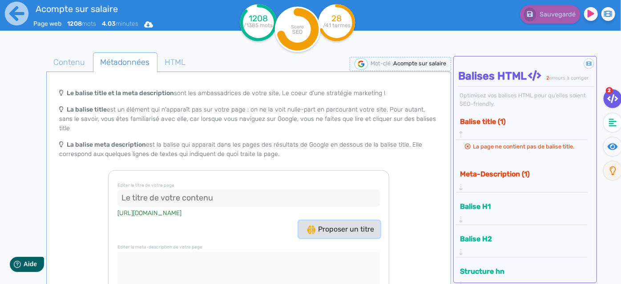
click at [353, 227] on button "Proposer un titre" at bounding box center [339, 229] width 81 height 17
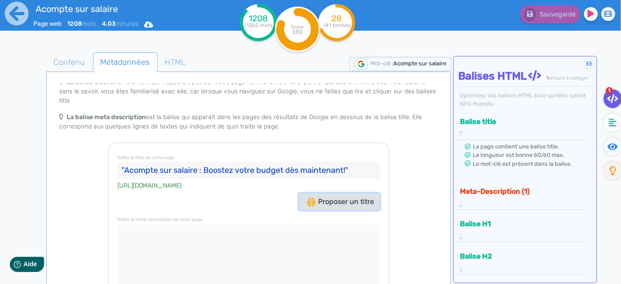
scroll to position [51, 0]
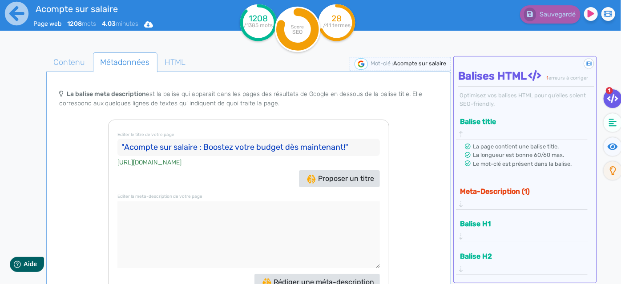
drag, startPoint x: 368, startPoint y: 132, endPoint x: 202, endPoint y: 129, distance: 166.5
click at [202, 139] on input ""Acompte sur salaire : Boostez votre budget dès maintenant!"" at bounding box center [249, 148] width 263 height 18
click at [121, 139] on input ""Acompte sur salaire : Boostez votre budget dès maintenant!"" at bounding box center [249, 148] width 263 height 18
drag, startPoint x: 200, startPoint y: 138, endPoint x: 354, endPoint y: 126, distance: 154.0
click at [354, 129] on h3 "Editer le titre de votre page Acompte sur salaire : Boostez votre budget dès ma…" at bounding box center [249, 142] width 263 height 27
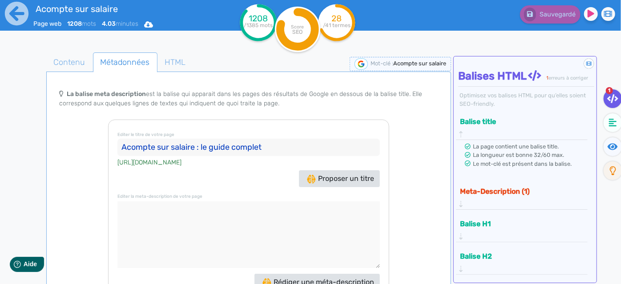
type input "Acompte sur salaire : le guide complet"
click at [183, 225] on textarea at bounding box center [249, 235] width 263 height 67
click at [326, 278] on span "Rédiger une méta-description" at bounding box center [319, 282] width 112 height 8
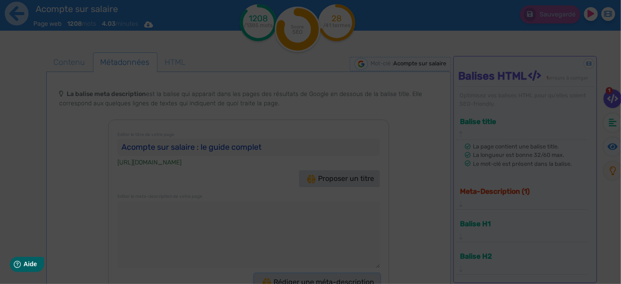
type textarea "Découvrez comment bien gérer l'acompte sur salaire pour améliorer la satisfacti…"
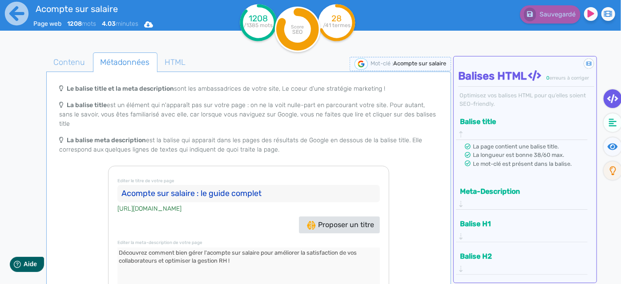
scroll to position [0, 0]
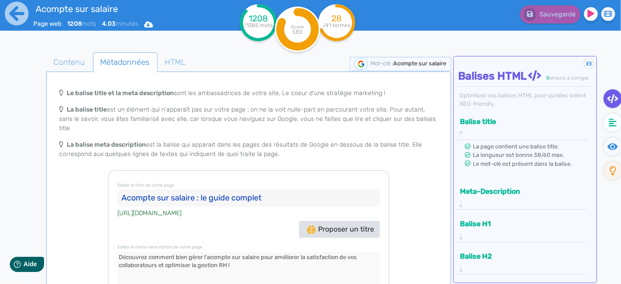
click at [339, 29] on circle at bounding box center [336, 22] width 37 height 37
